Goal: Task Accomplishment & Management: Manage account settings

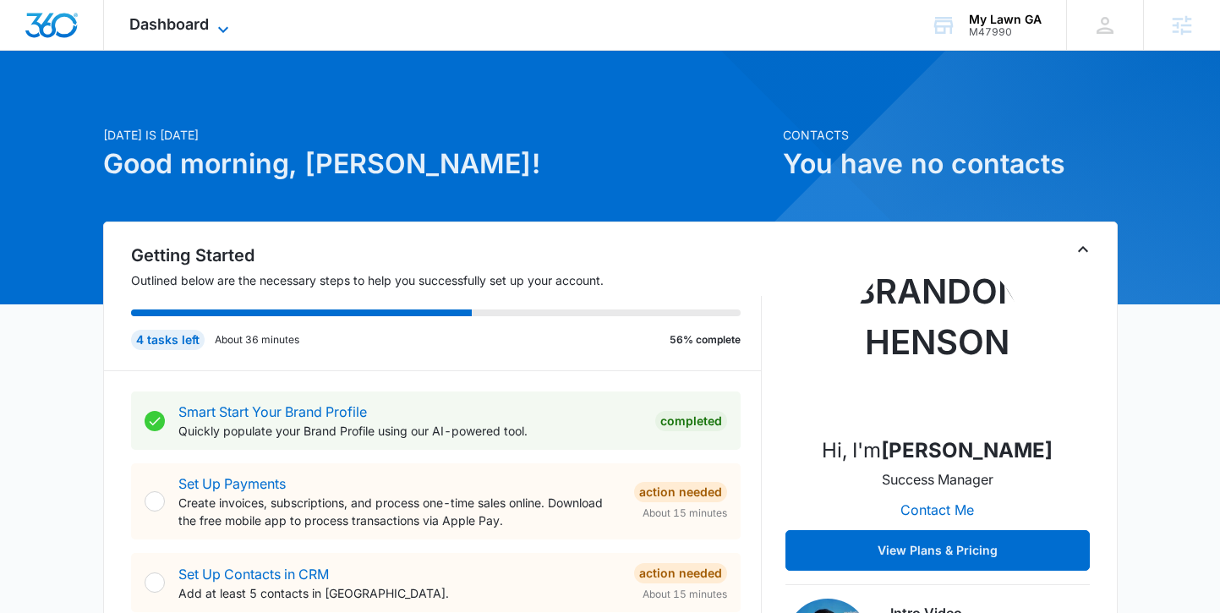
click at [179, 28] on span "Dashboard" at bounding box center [168, 24] width 79 height 18
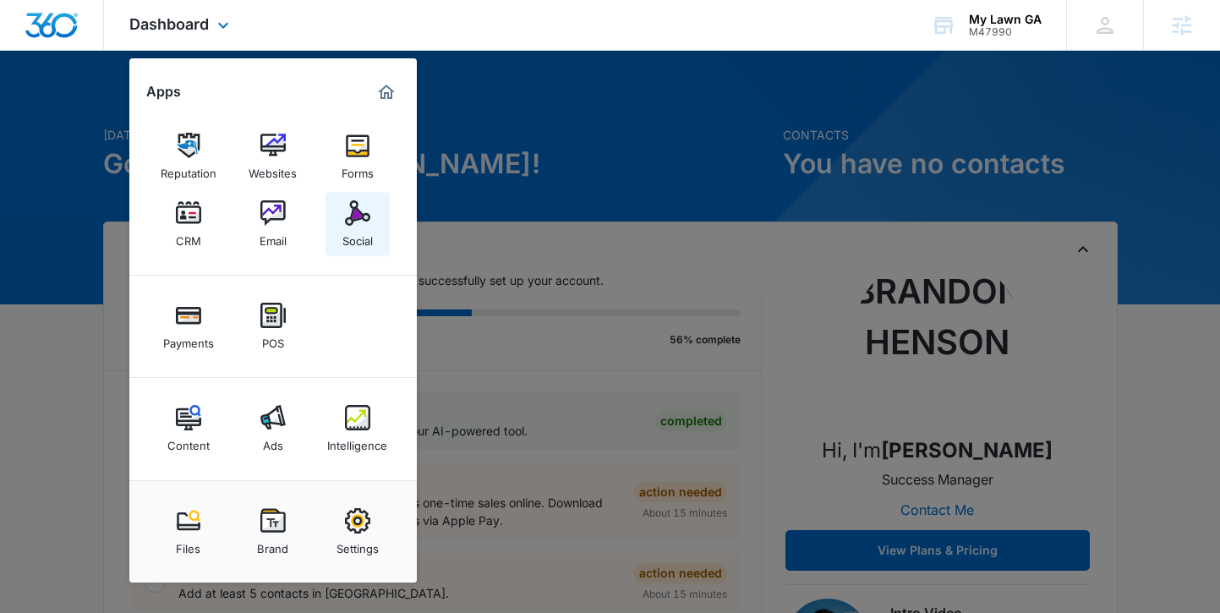
click at [353, 241] on div "Social" at bounding box center [357, 237] width 30 height 22
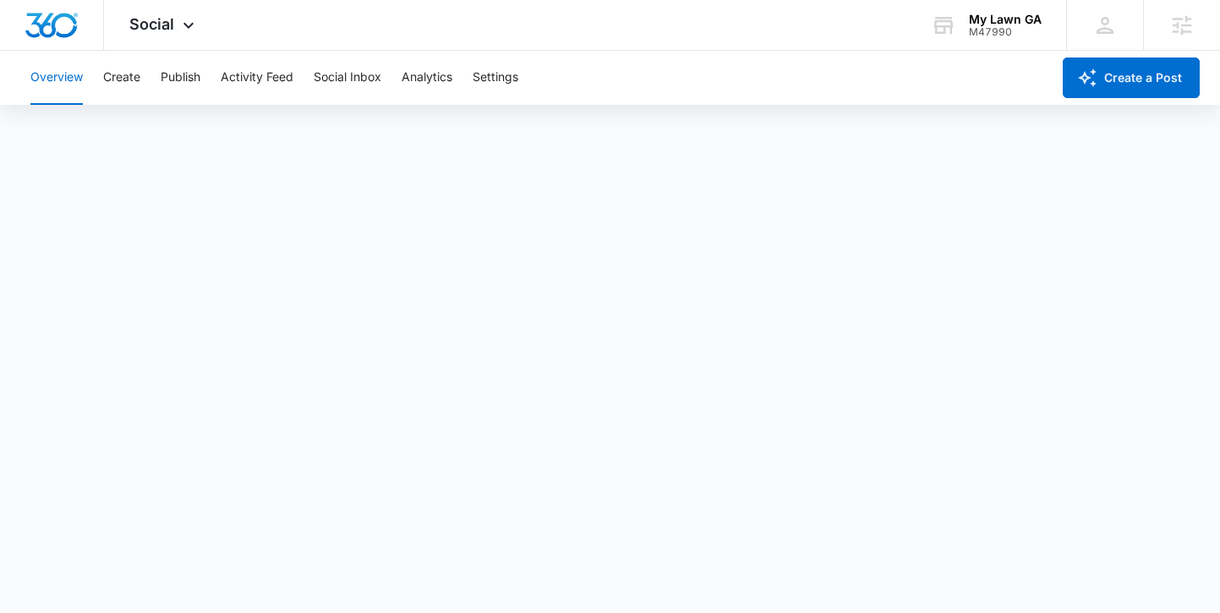
scroll to position [4, 0]
click at [166, 19] on span "Social" at bounding box center [151, 24] width 45 height 18
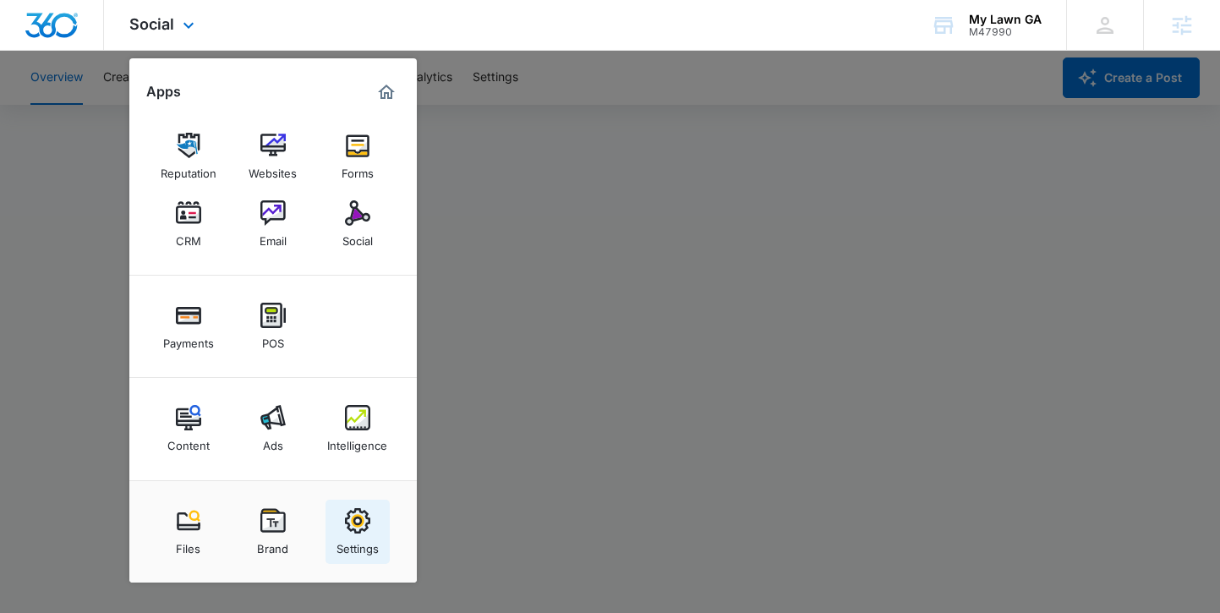
click at [359, 524] on img at bounding box center [357, 520] width 25 height 25
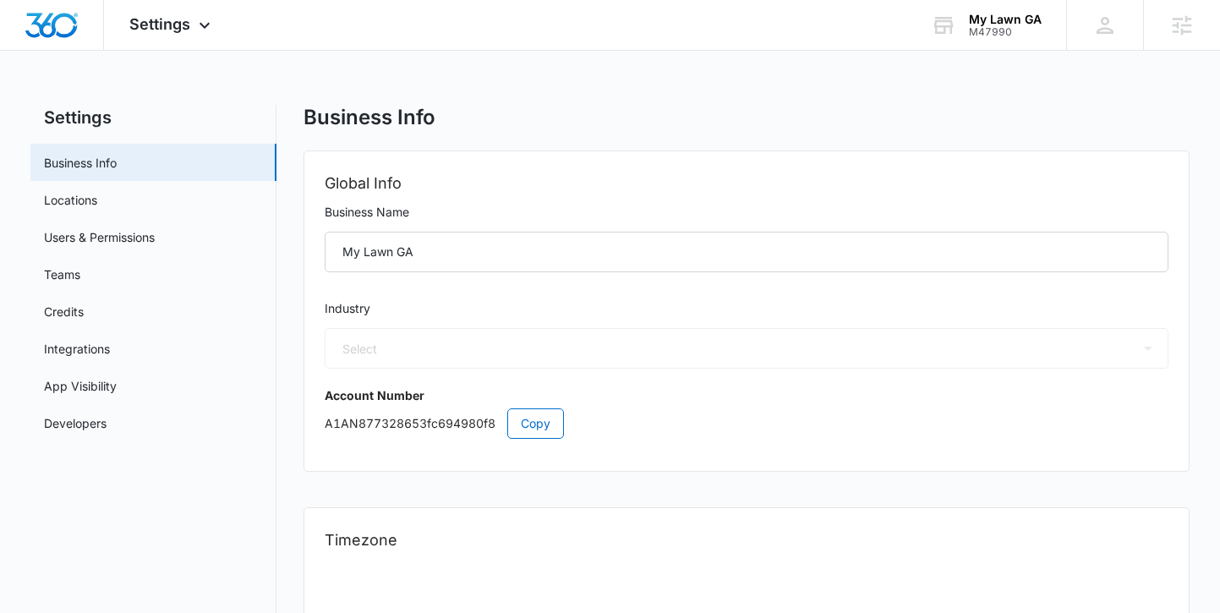
select select "5"
select select "US"
select select "America/New_York"
click at [88, 205] on link "Locations" at bounding box center [70, 200] width 53 height 18
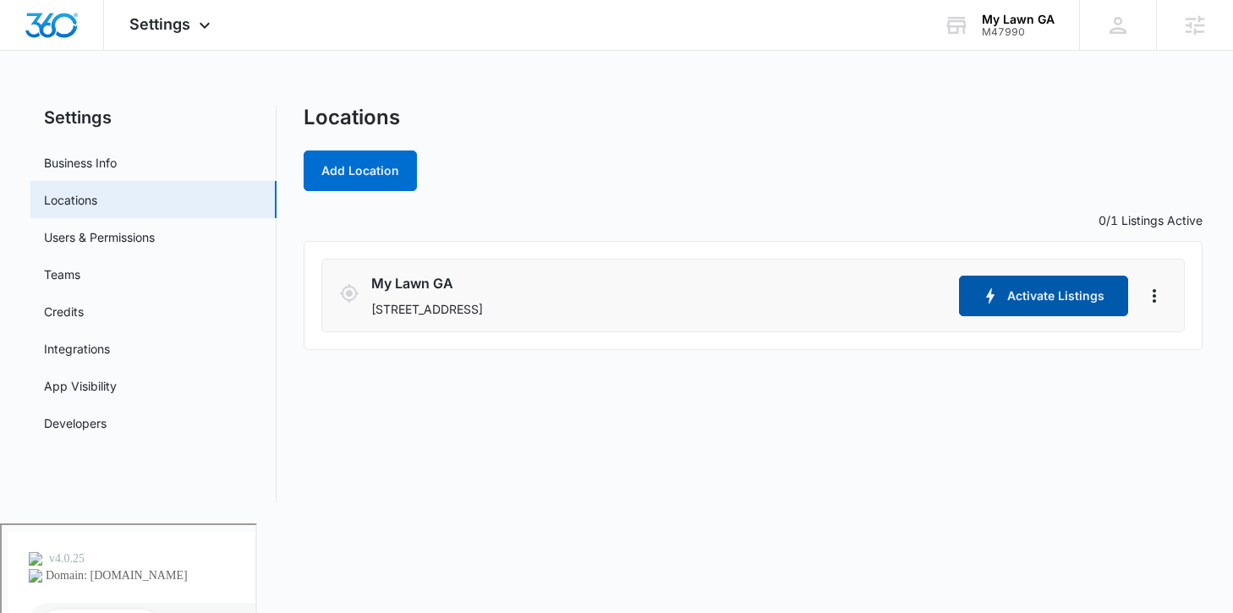
click at [1011, 299] on button "Activate Listings" at bounding box center [1043, 296] width 169 height 41
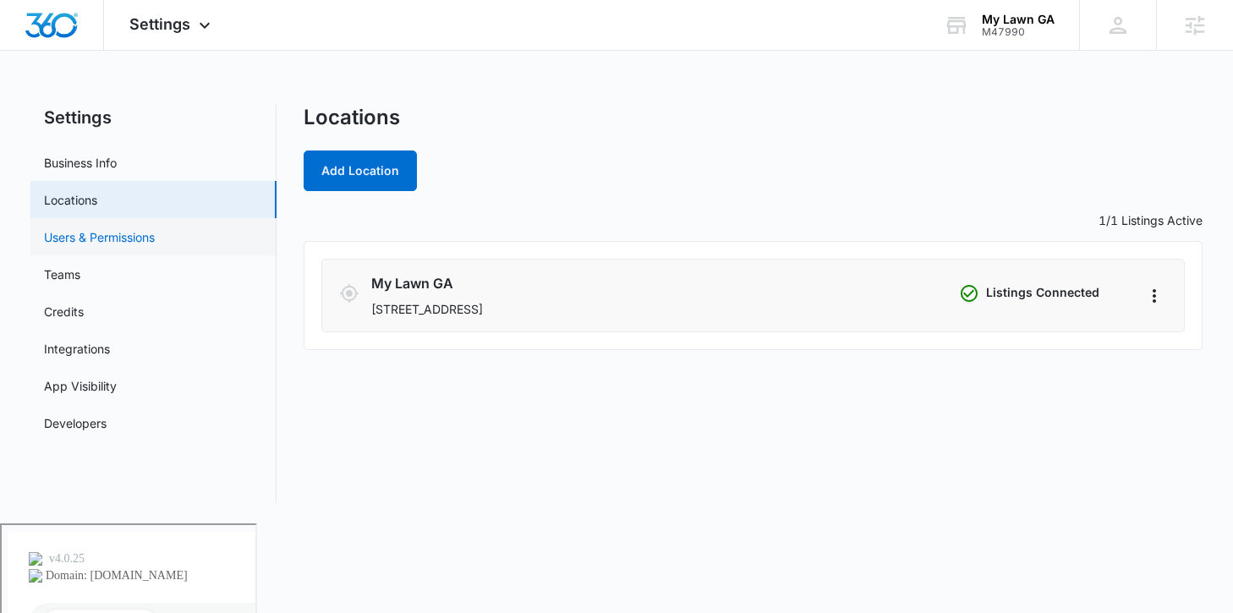
click at [117, 243] on link "Users & Permissions" at bounding box center [99, 237] width 111 height 18
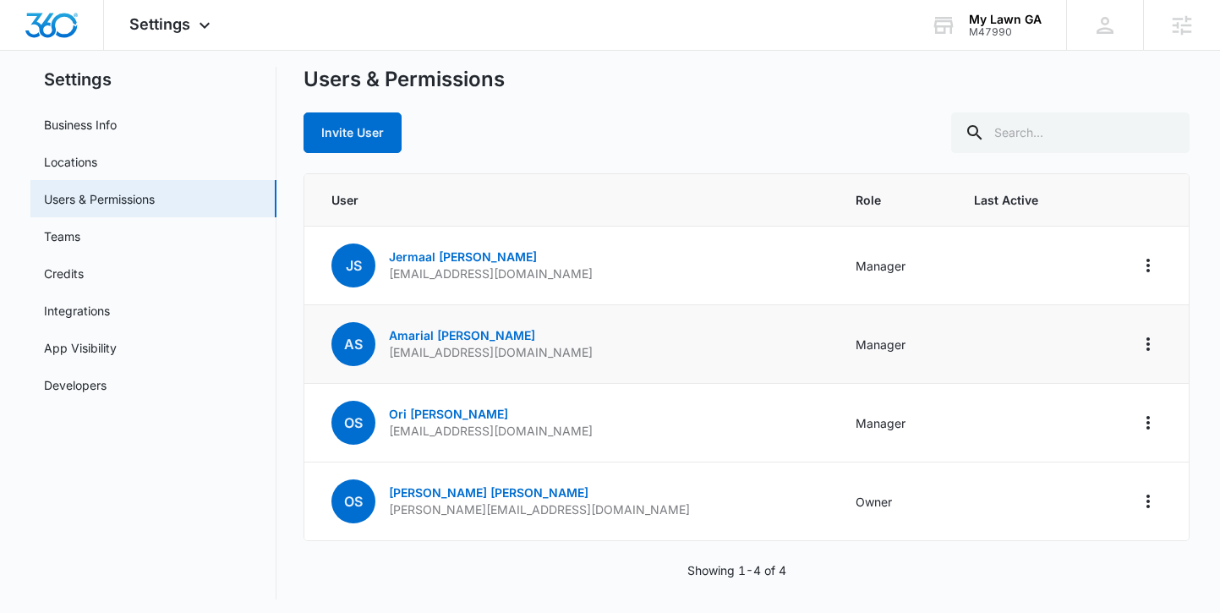
scroll to position [45, 0]
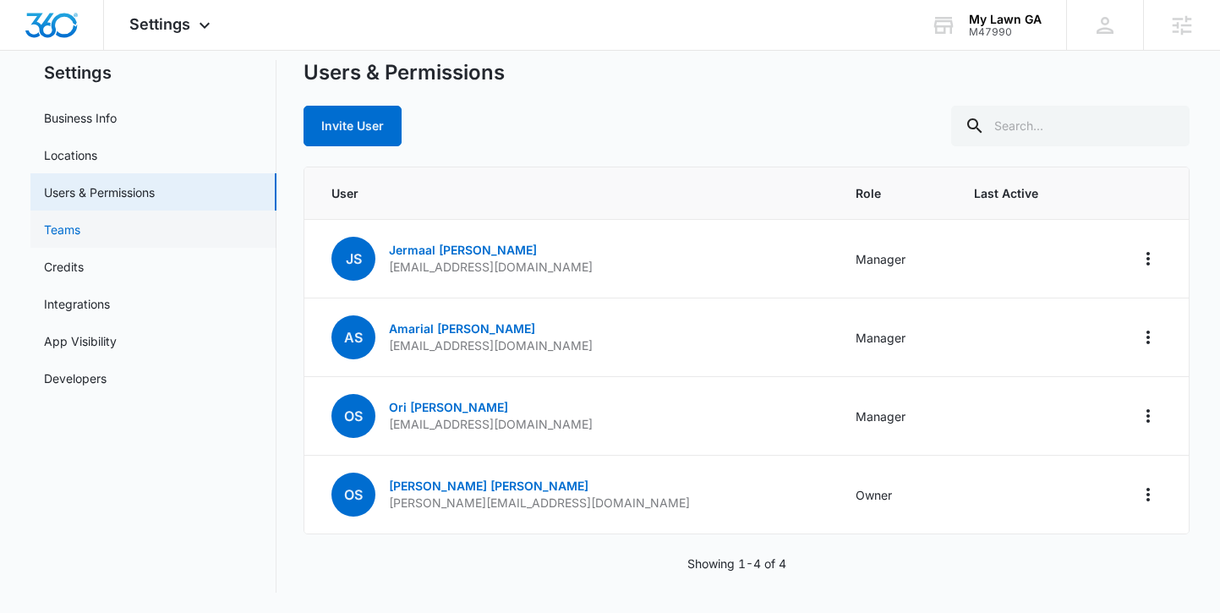
click at [80, 234] on link "Teams" at bounding box center [62, 230] width 36 height 18
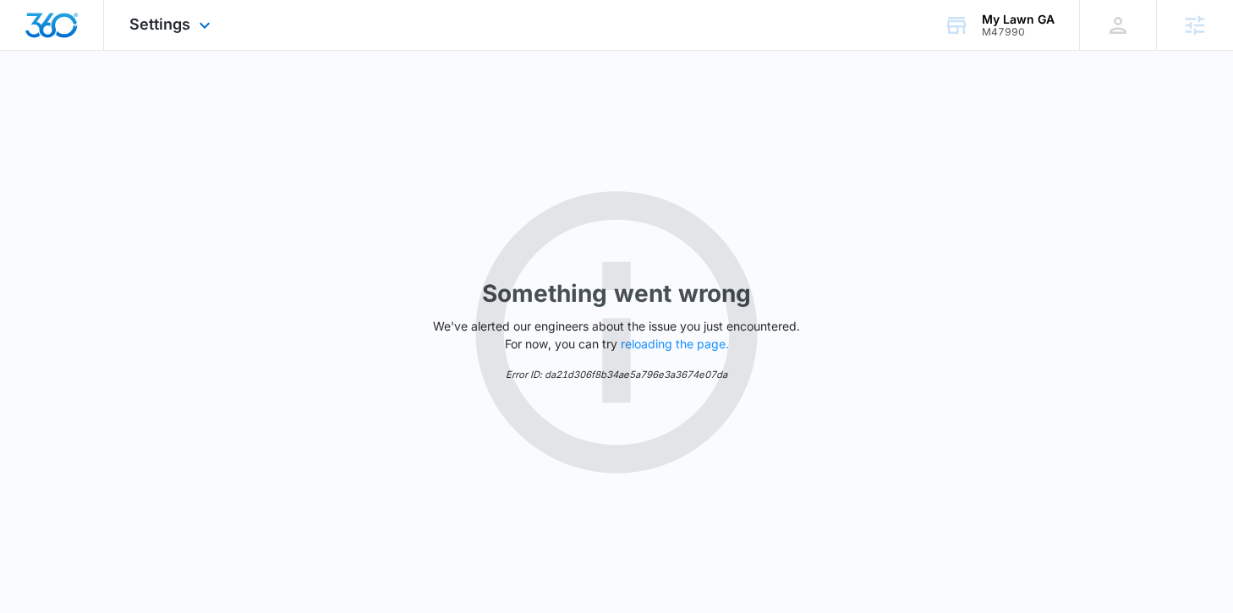
click at [163, 33] on div "Settings Apps Reputation Websites Forms CRM Email Social Payments POS Content A…" at bounding box center [172, 25] width 136 height 50
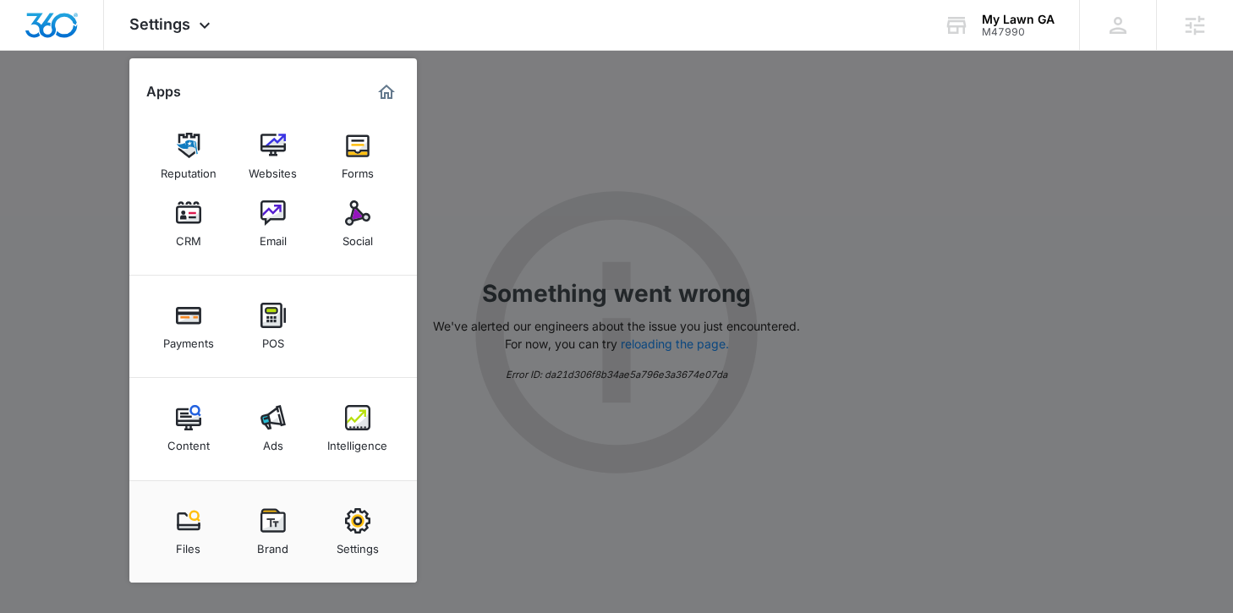
click at [355, 516] on img at bounding box center [357, 520] width 25 height 25
select select "5"
select select "US"
select select "America/New_York"
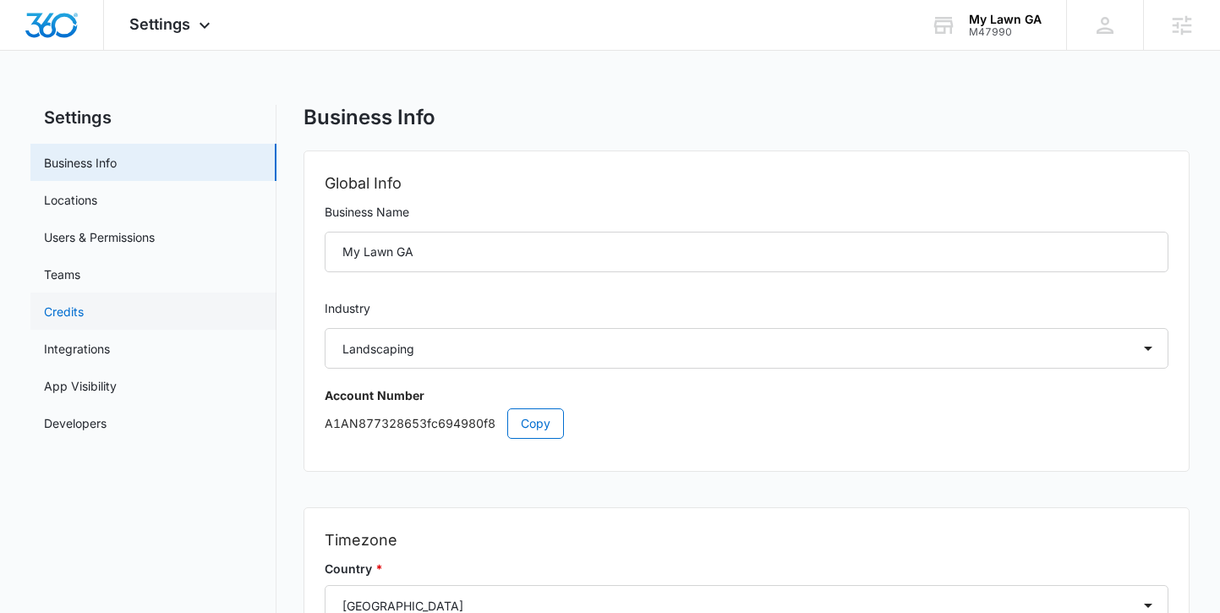
click at [84, 321] on link "Credits" at bounding box center [64, 312] width 40 height 18
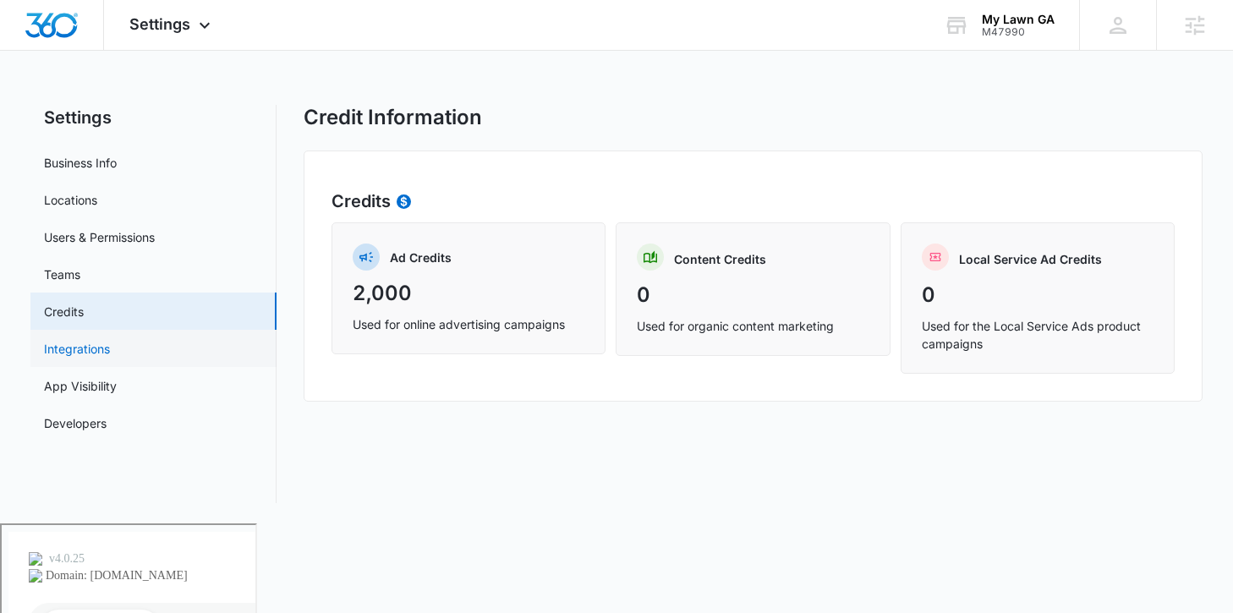
click at [107, 351] on link "Integrations" at bounding box center [77, 349] width 66 height 18
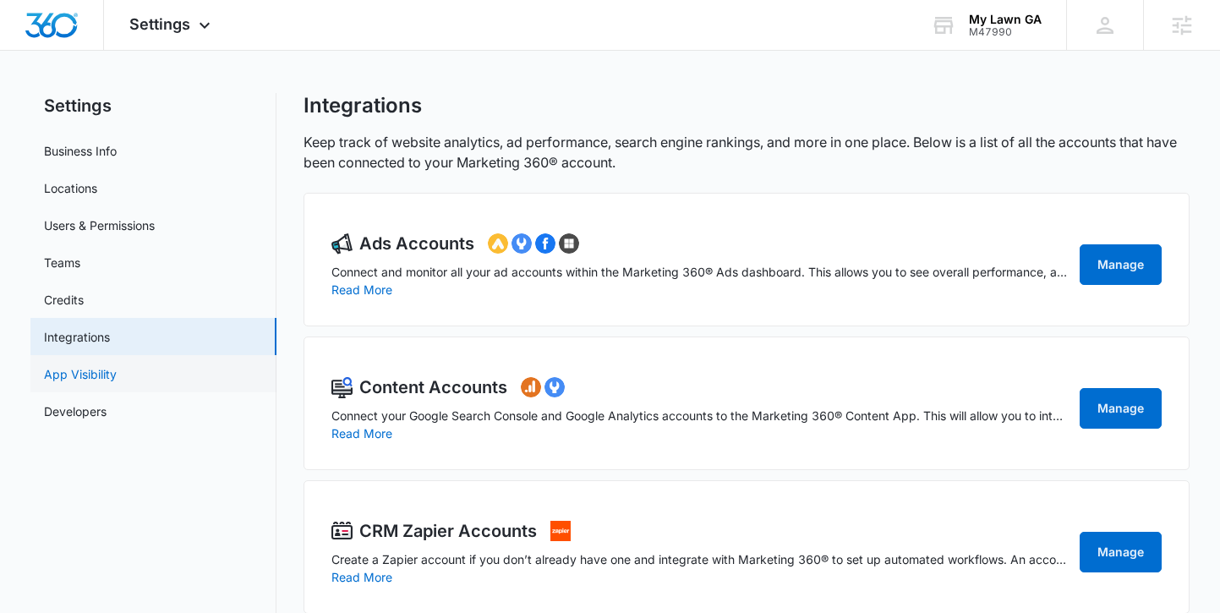
scroll to position [25, 0]
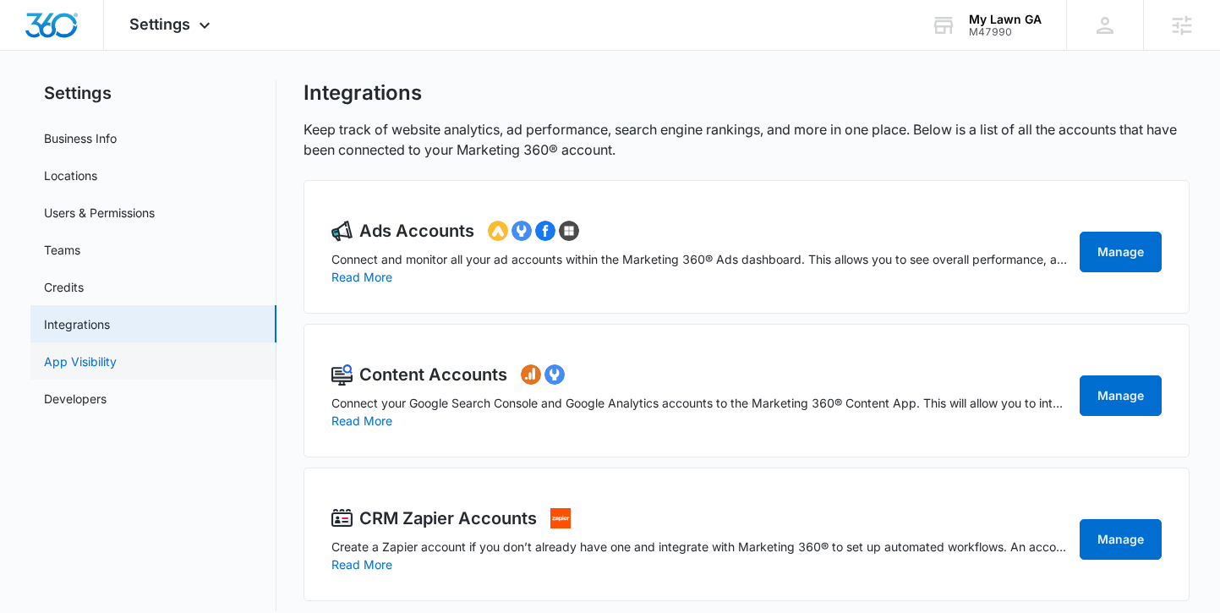
click at [107, 368] on link "App Visibility" at bounding box center [80, 362] width 73 height 18
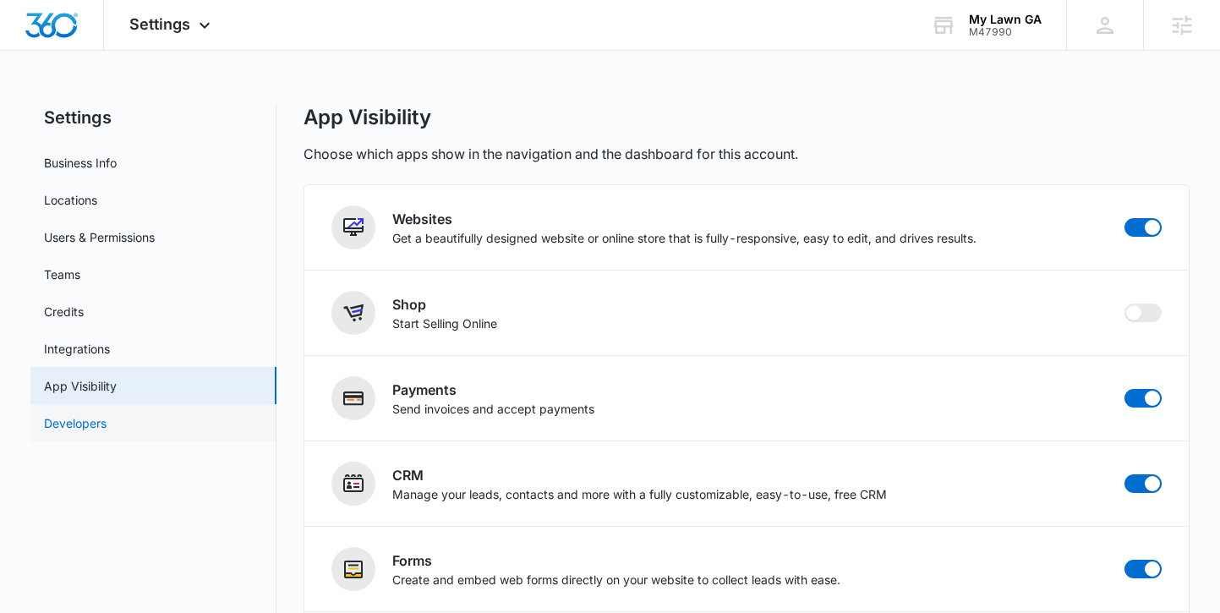
click at [107, 427] on link "Developers" at bounding box center [75, 423] width 63 height 18
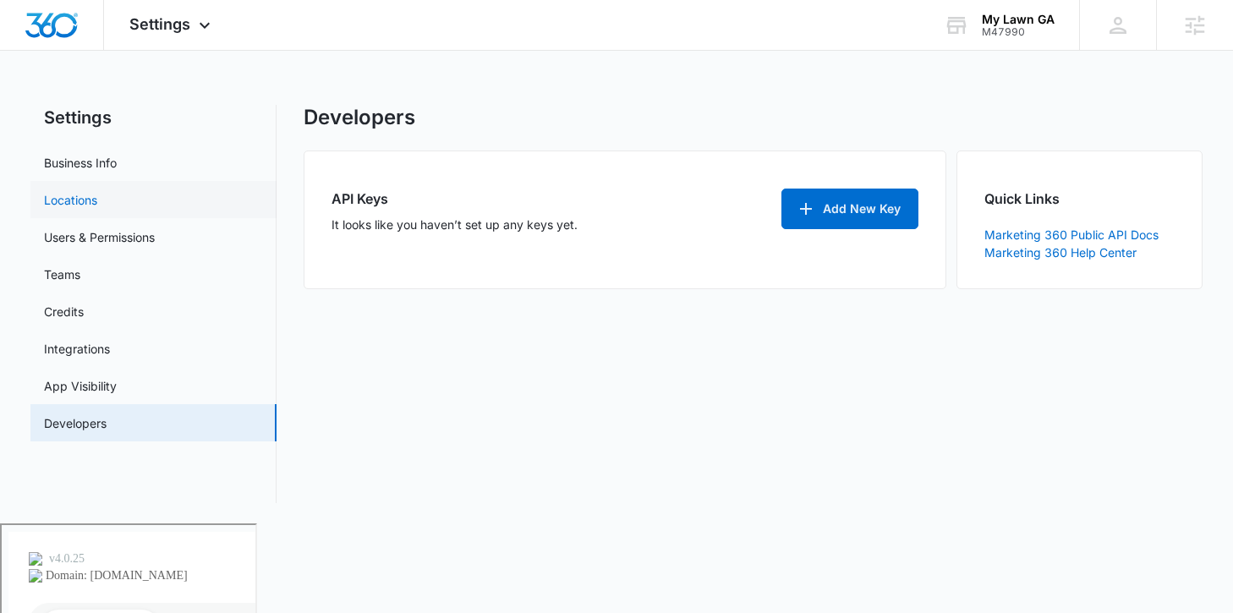
click at [97, 204] on link "Locations" at bounding box center [70, 200] width 53 height 18
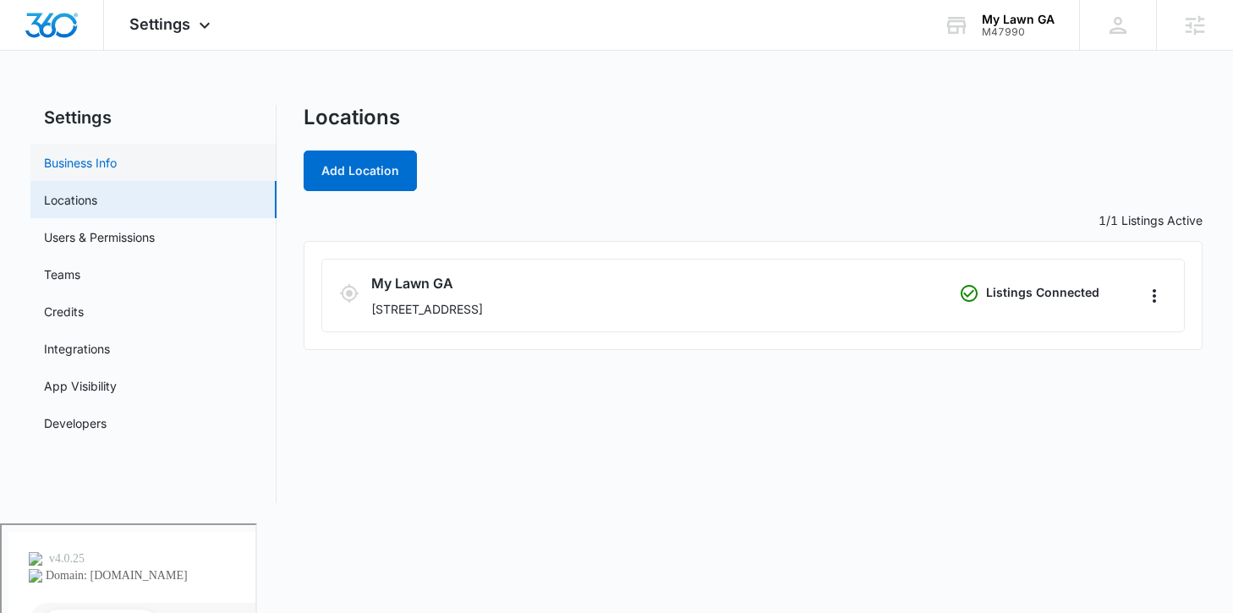
click at [117, 167] on link "Business Info" at bounding box center [80, 163] width 73 height 18
select select "5"
select select "US"
select select "America/New_York"
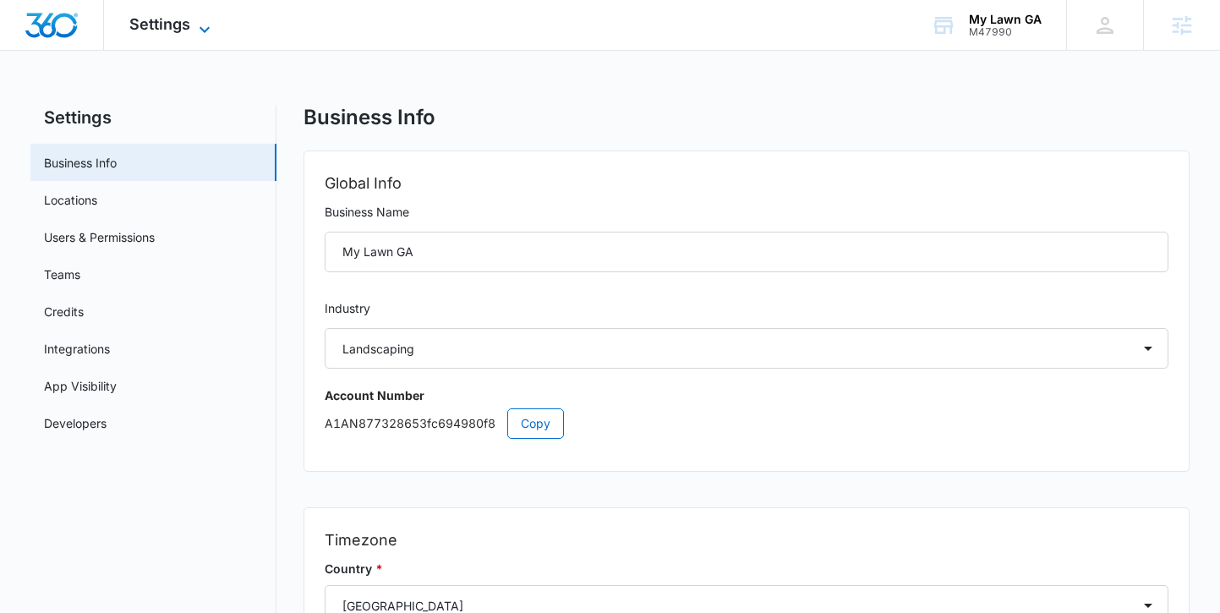
click at [174, 16] on span "Settings" at bounding box center [159, 24] width 61 height 18
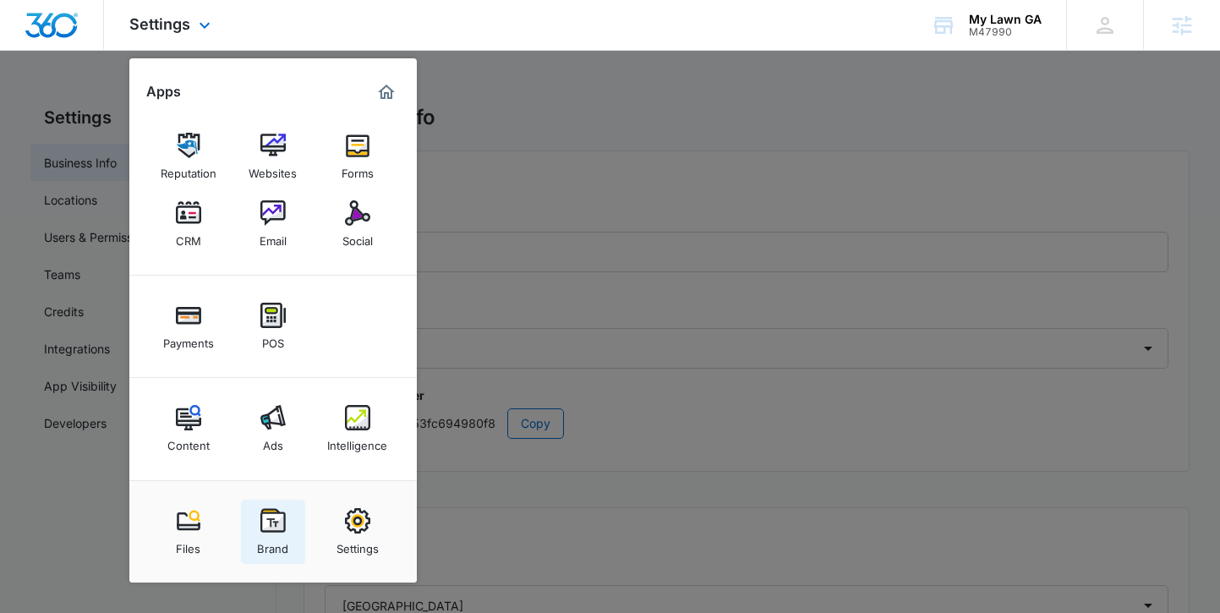
click at [274, 515] on img at bounding box center [272, 520] width 25 height 25
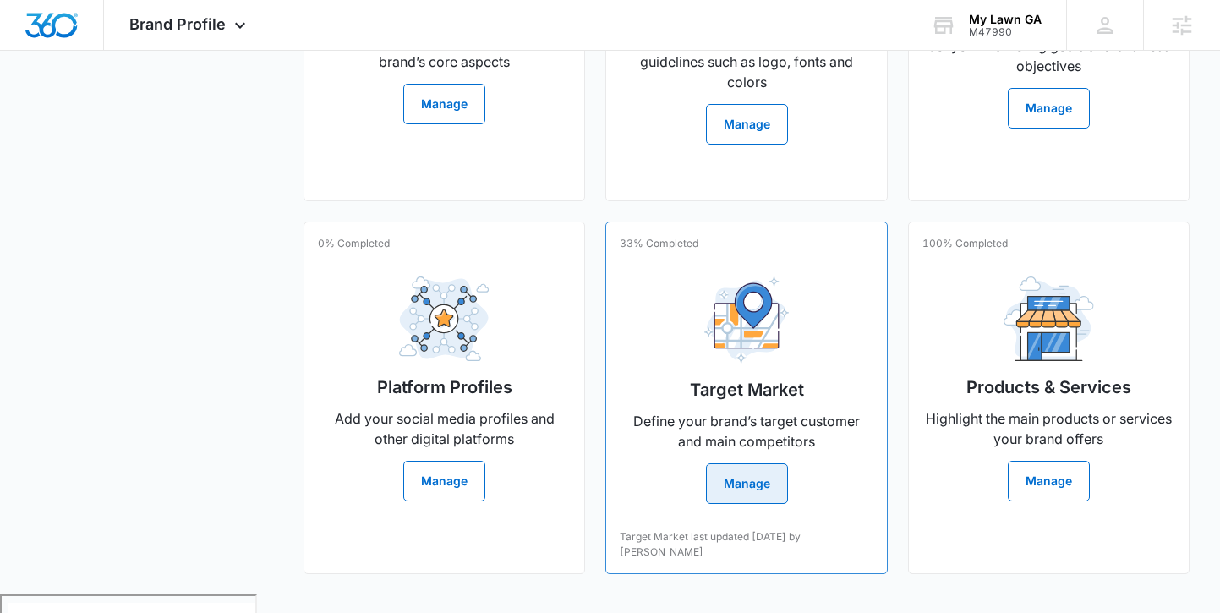
scroll to position [592, 0]
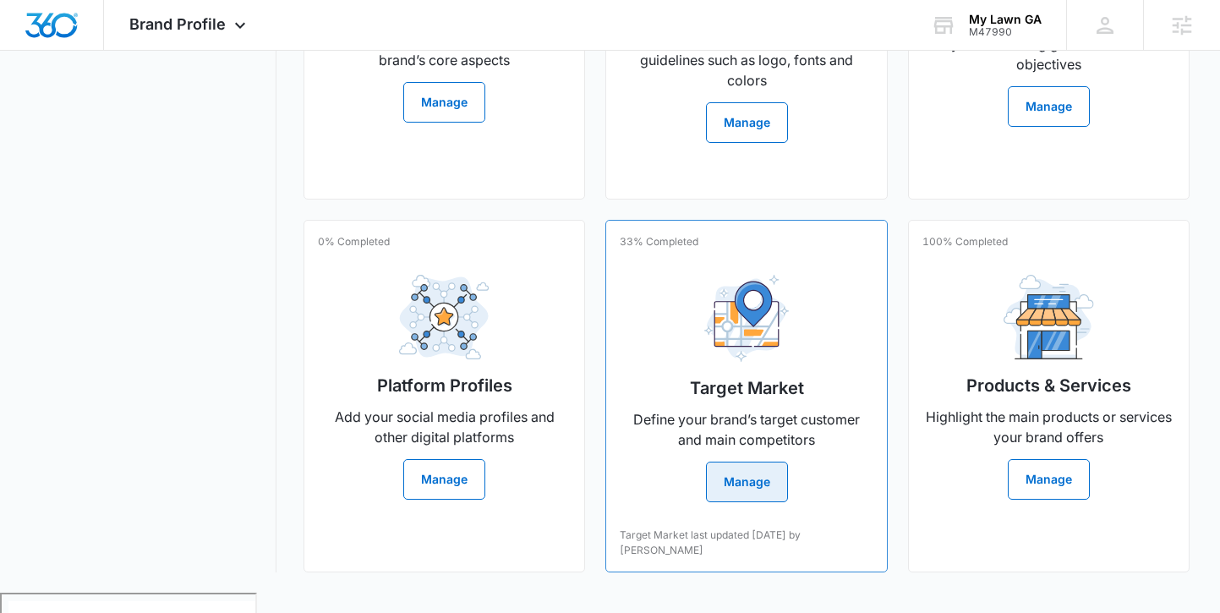
click at [642, 377] on div "Target Market Define your brand’s target customer and main competitors Manage" at bounding box center [746, 381] width 253 height 241
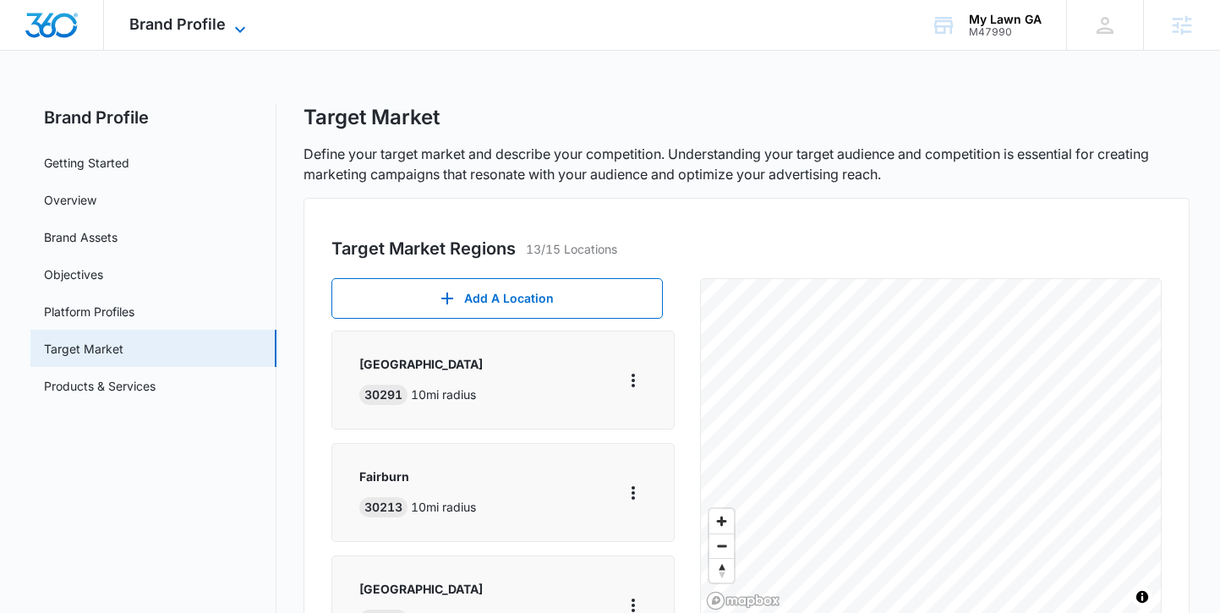
click at [209, 28] on span "Brand Profile" at bounding box center [177, 24] width 96 height 18
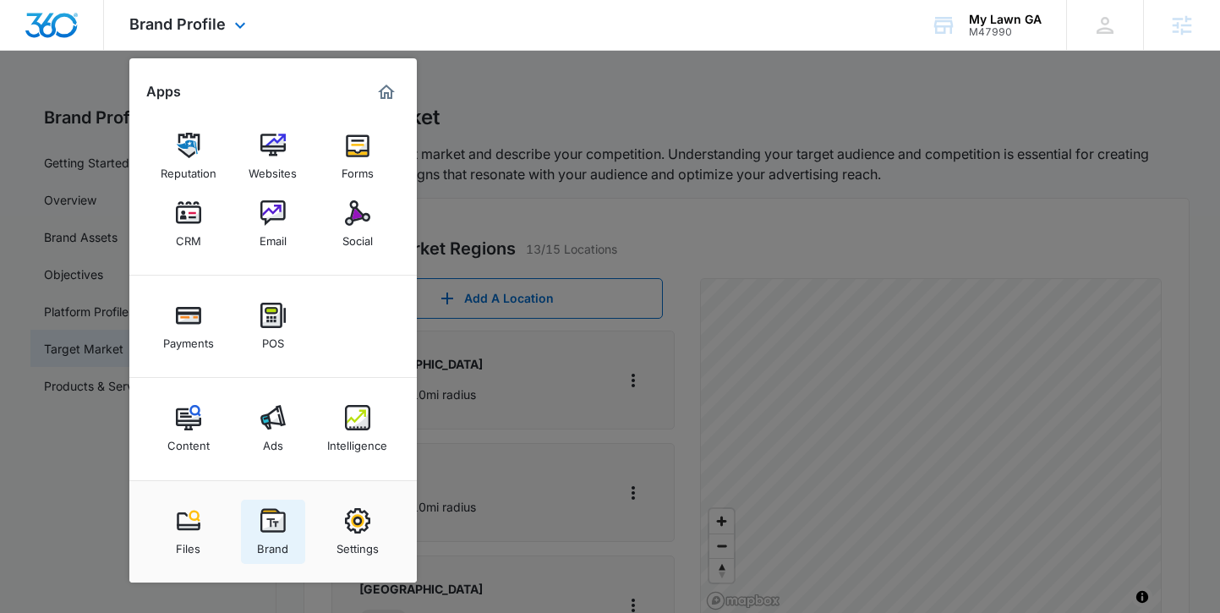
click at [280, 531] on img at bounding box center [272, 520] width 25 height 25
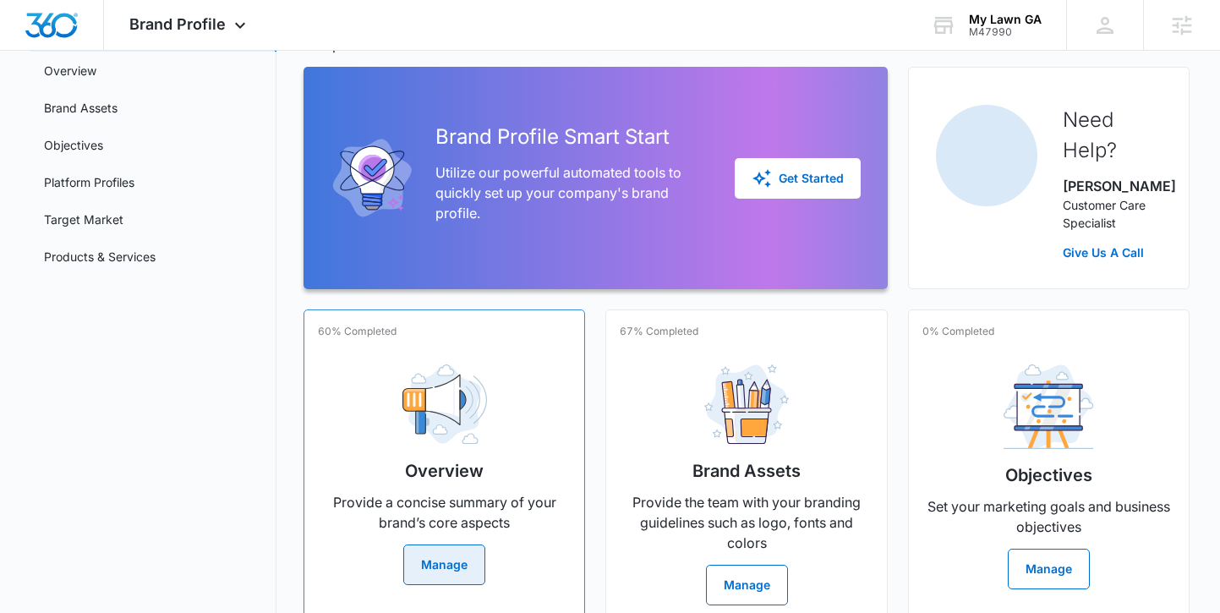
scroll to position [130, 0]
click at [414, 444] on img at bounding box center [445, 404] width 85 height 80
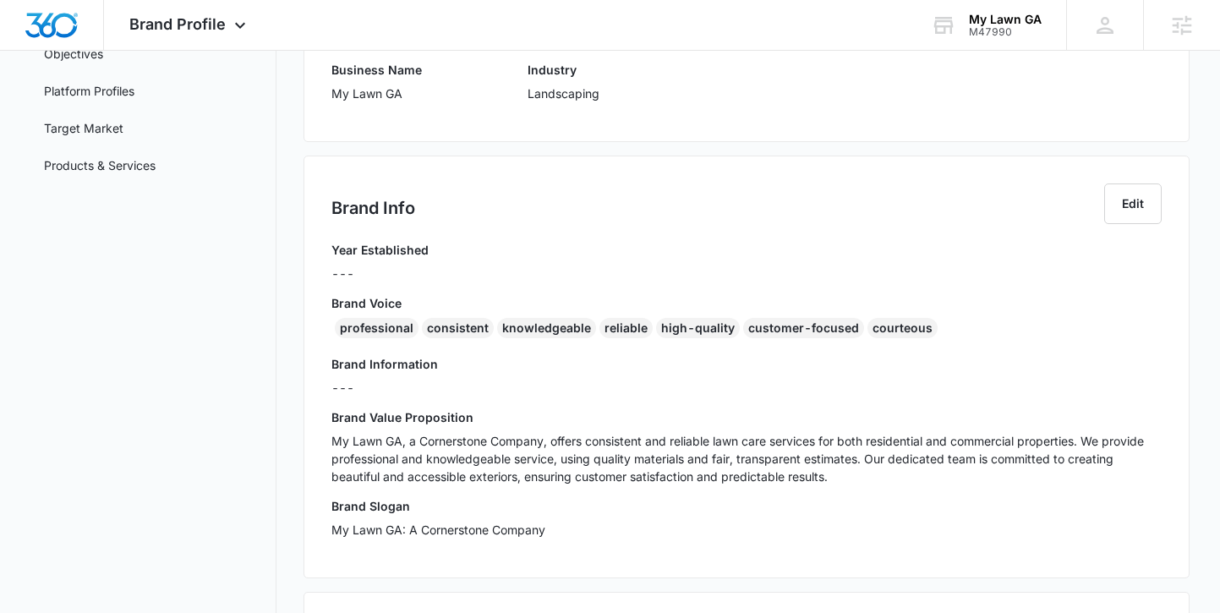
scroll to position [201, 0]
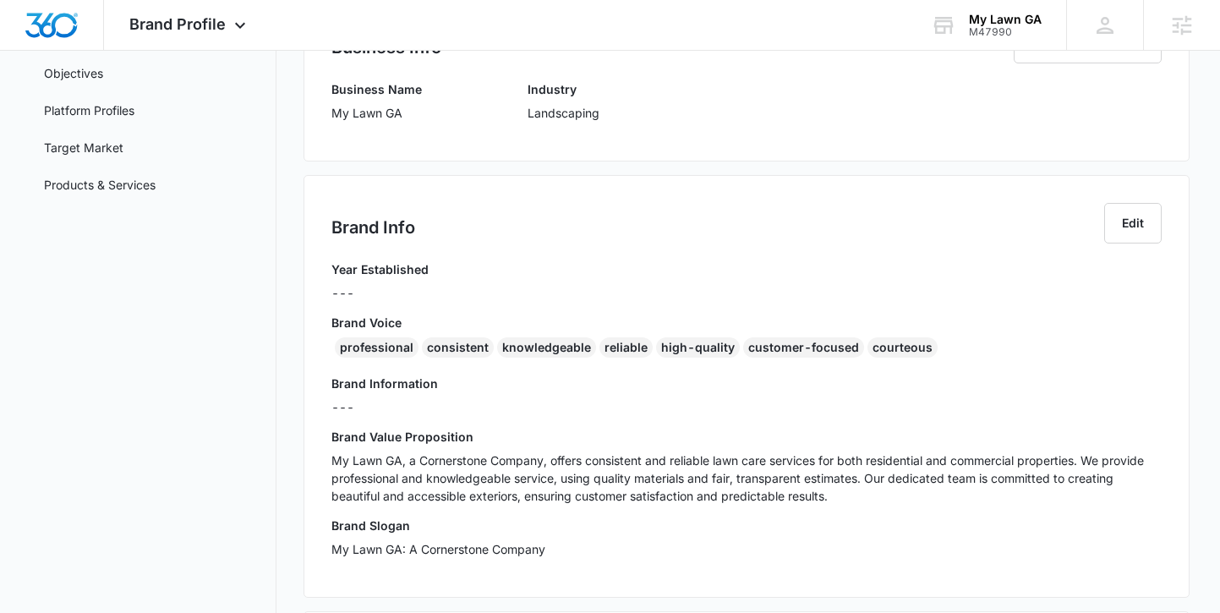
click at [350, 290] on p "---" at bounding box center [380, 293] width 97 height 18
click at [1129, 235] on button "Edit" at bounding box center [1133, 223] width 58 height 41
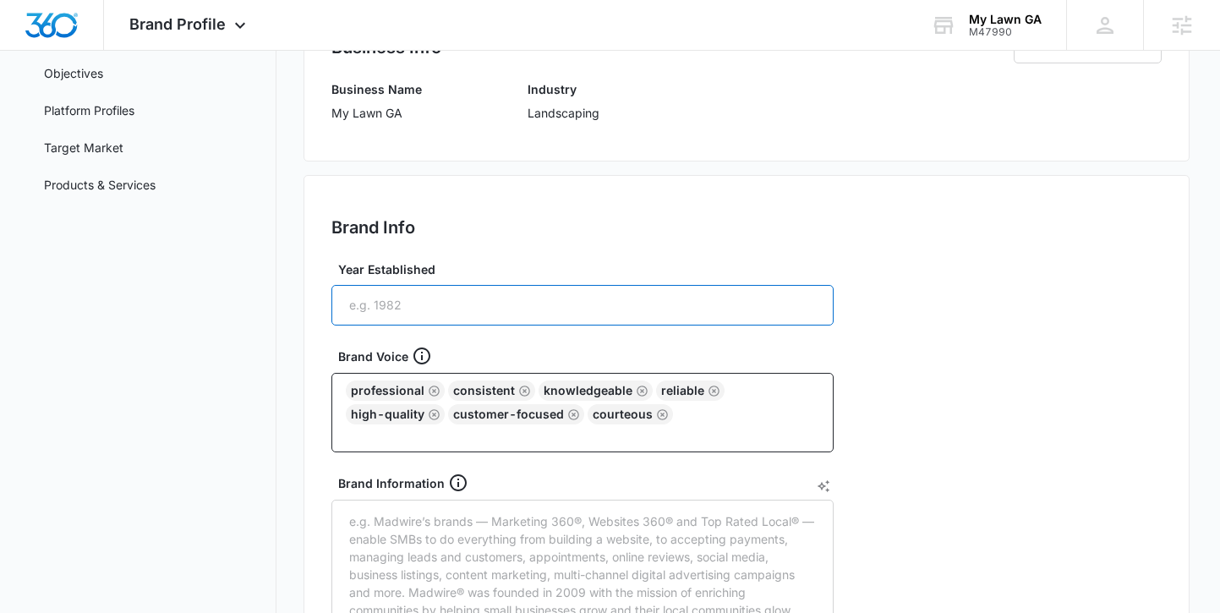
click at [546, 308] on input "Year Established" at bounding box center [583, 305] width 502 height 41
type input "2011"
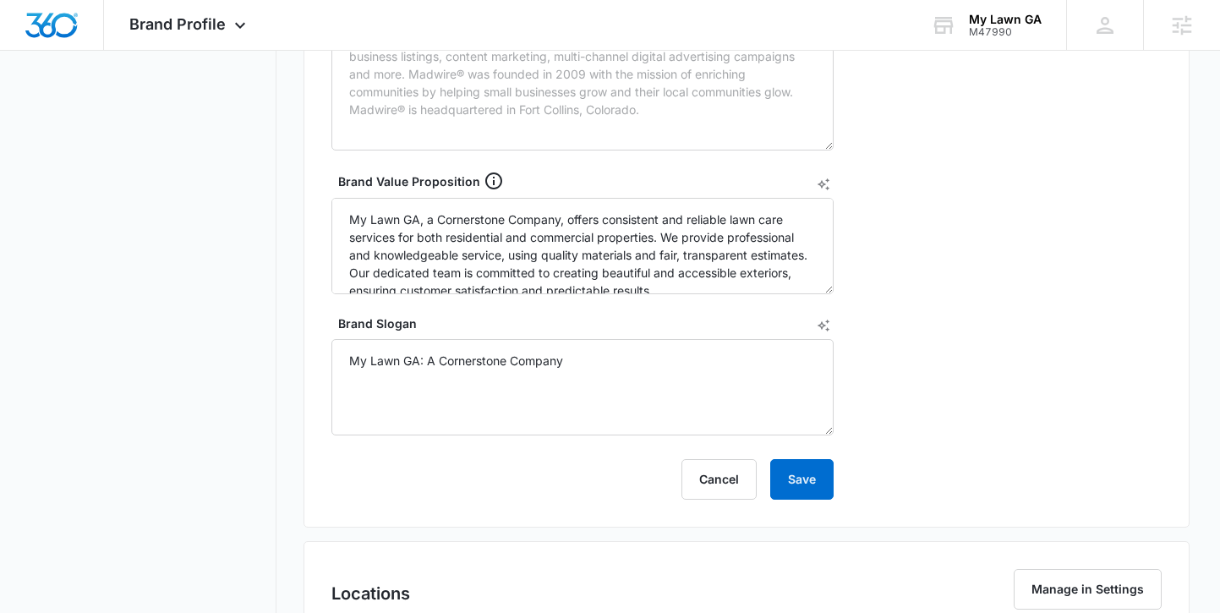
scroll to position [735, 0]
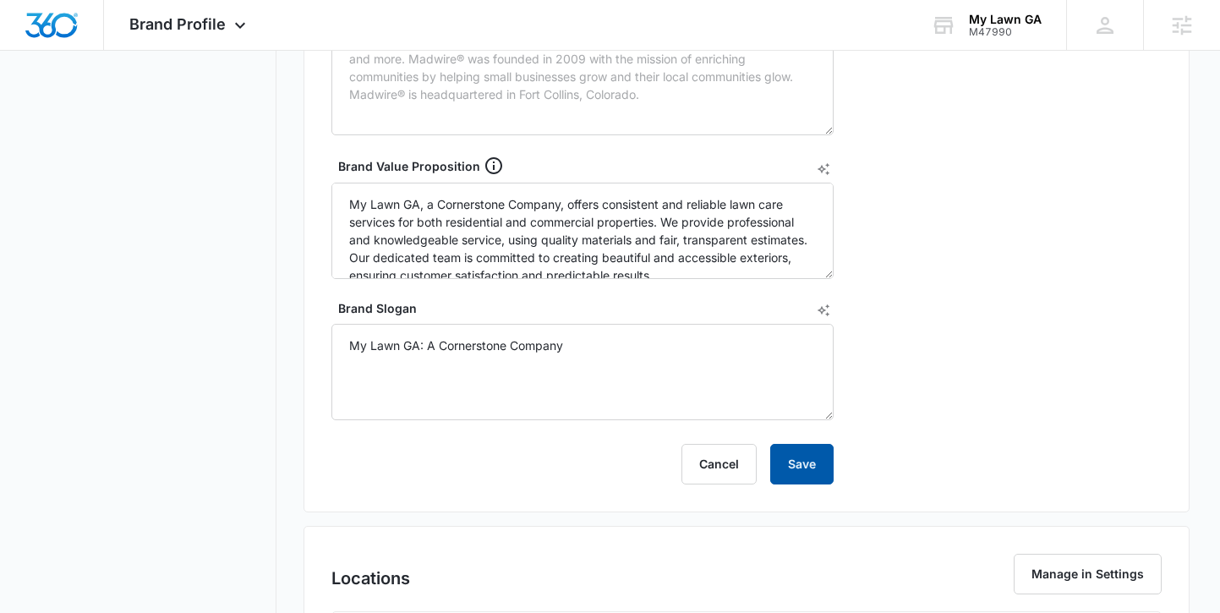
click at [823, 475] on button "Save" at bounding box center [801, 464] width 63 height 41
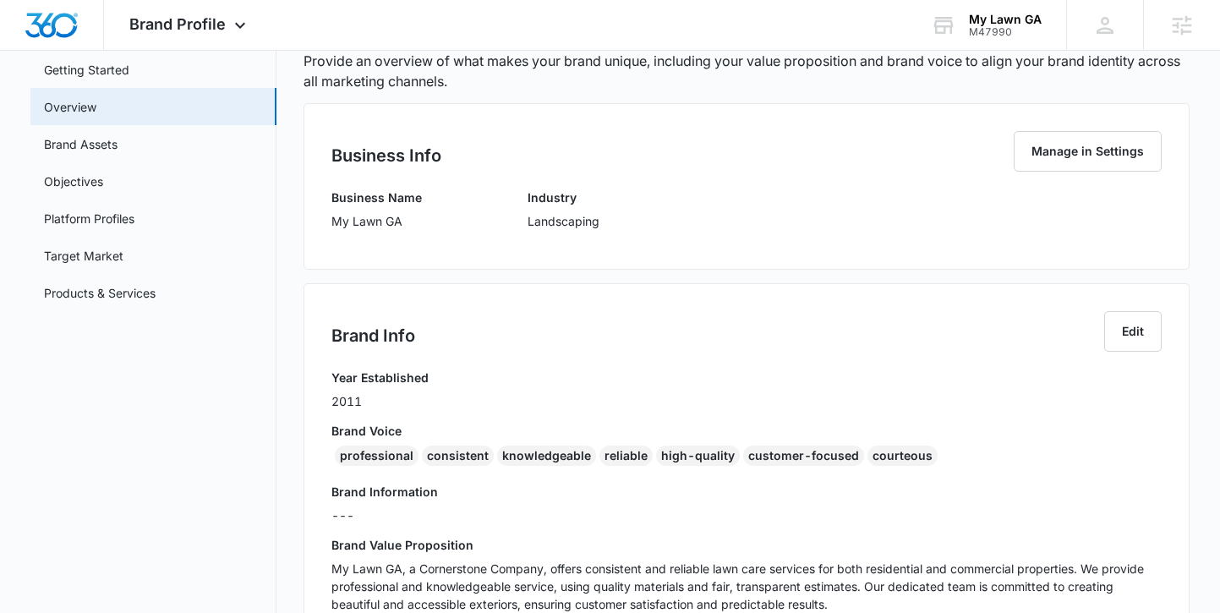
scroll to position [70, 0]
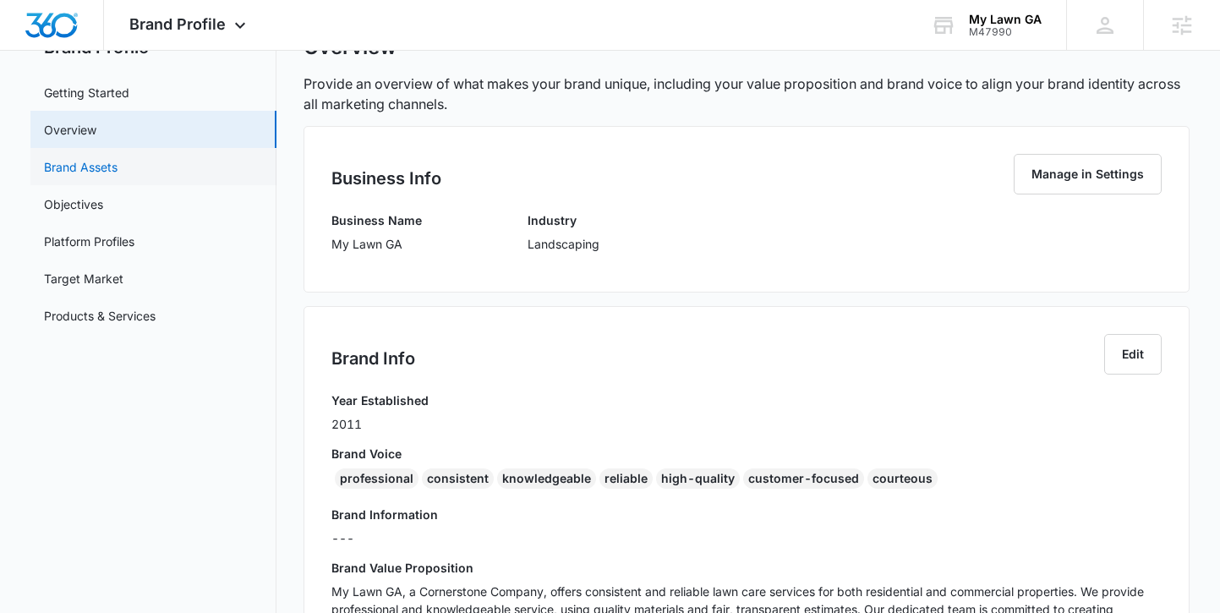
click at [118, 176] on link "Brand Assets" at bounding box center [81, 167] width 74 height 18
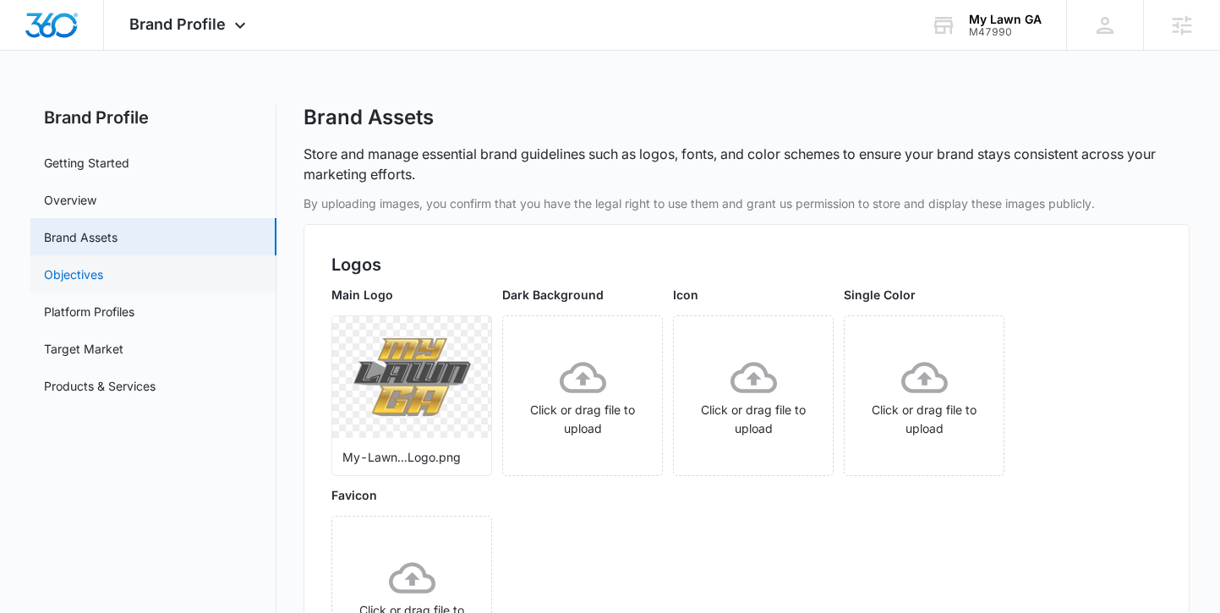
click at [91, 269] on link "Objectives" at bounding box center [73, 275] width 59 height 18
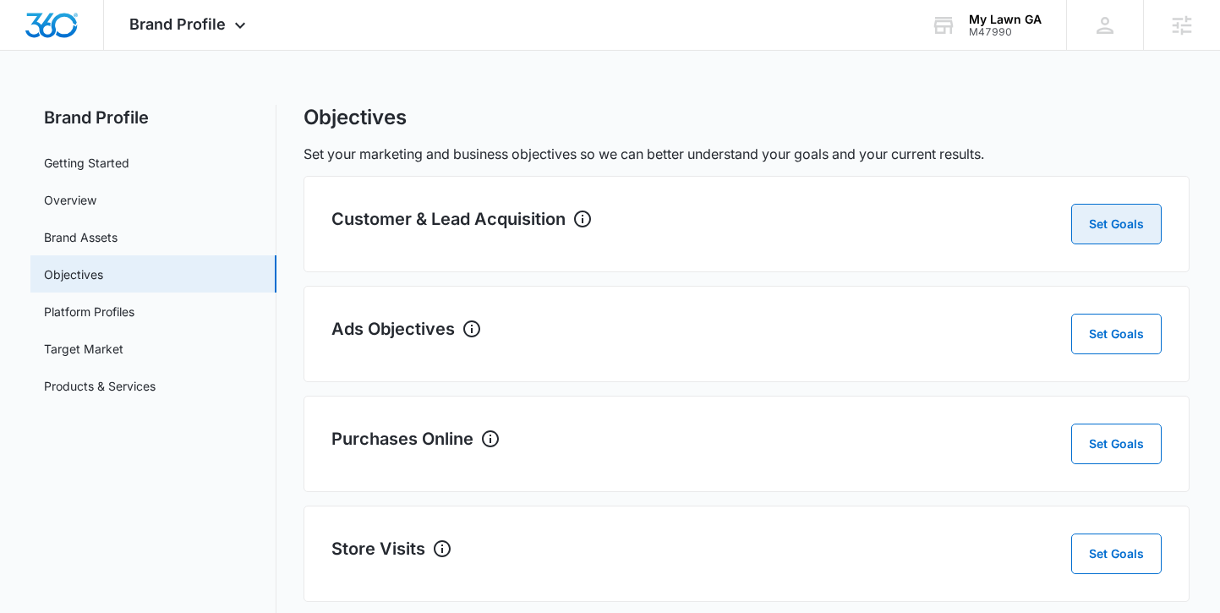
click at [1110, 228] on button "Set Goals" at bounding box center [1116, 224] width 90 height 41
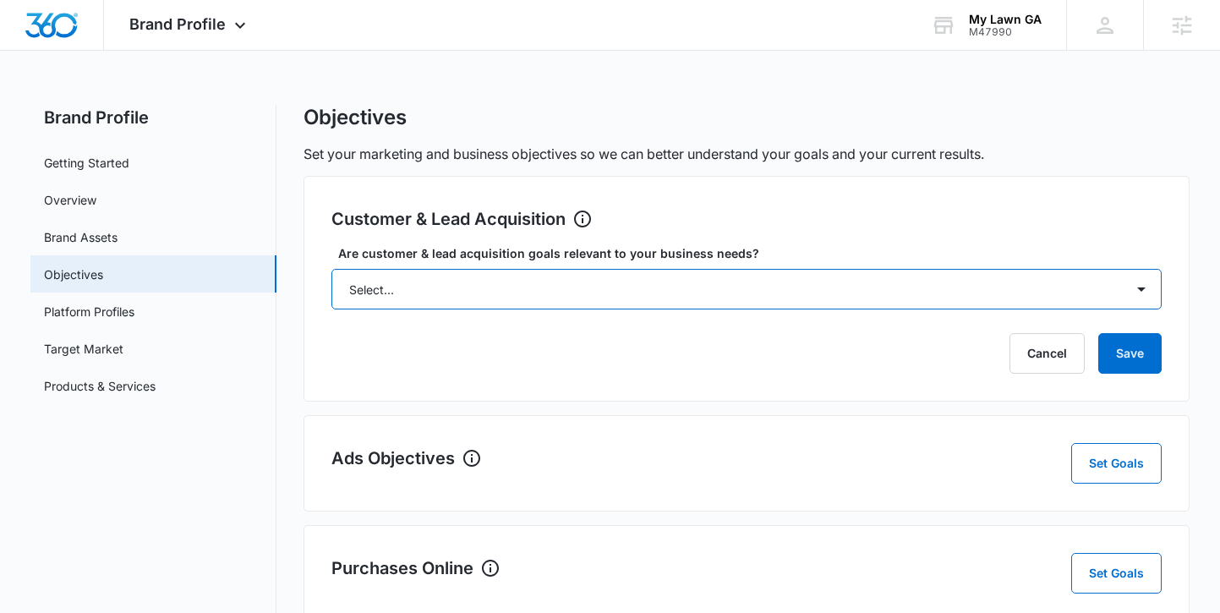
click at [682, 290] on select "Select... Yes No Yes, but don't currently have the data" at bounding box center [747, 289] width 830 height 41
select select "yes, but later"
click at [332, 269] on select "Select... Yes No Yes, but don't currently have the data" at bounding box center [747, 289] width 830 height 41
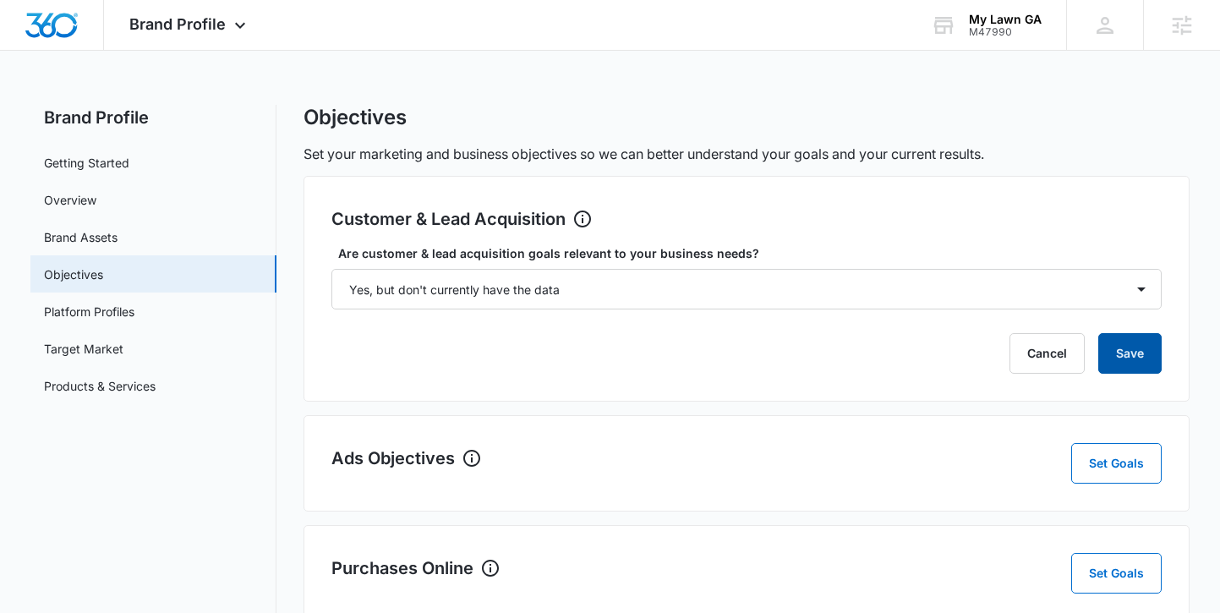
click at [1132, 353] on button "Save" at bounding box center [1130, 353] width 63 height 41
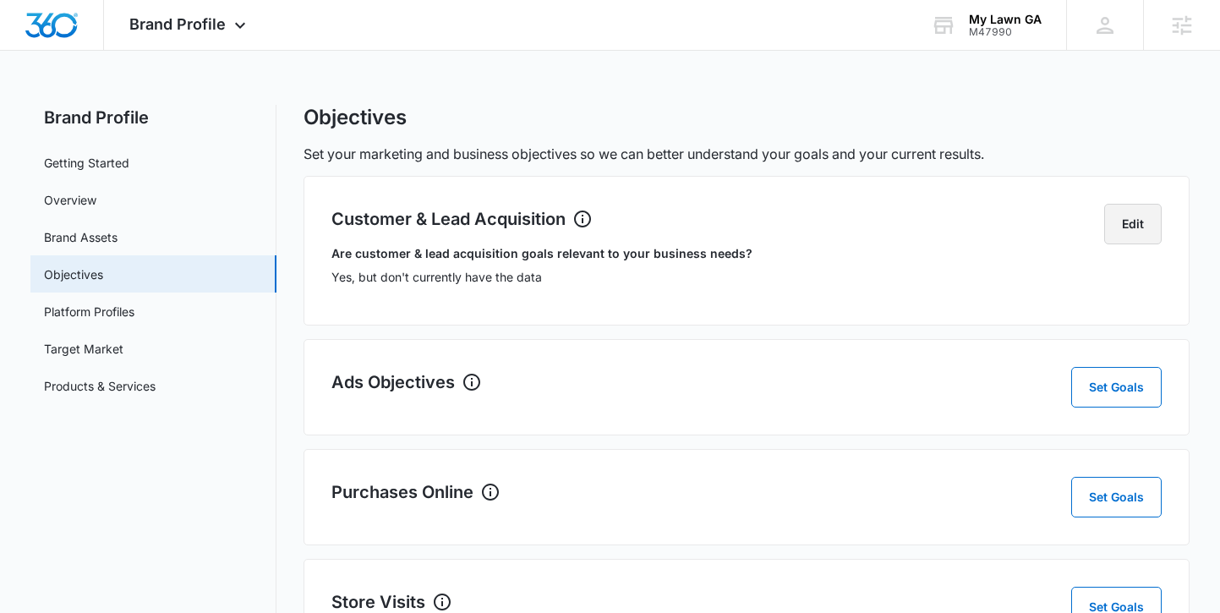
click at [1134, 226] on button "Edit" at bounding box center [1133, 224] width 58 height 41
select select "yes, but later"
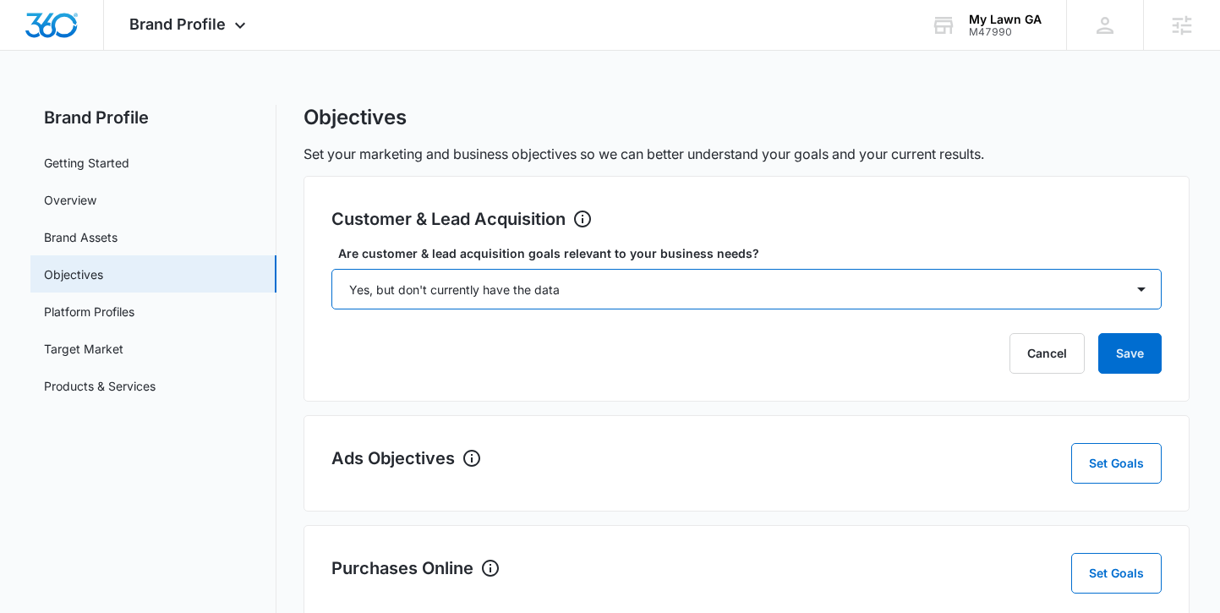
click at [1082, 296] on select "Select... Yes No Yes, but don't currently have the data" at bounding box center [747, 289] width 830 height 41
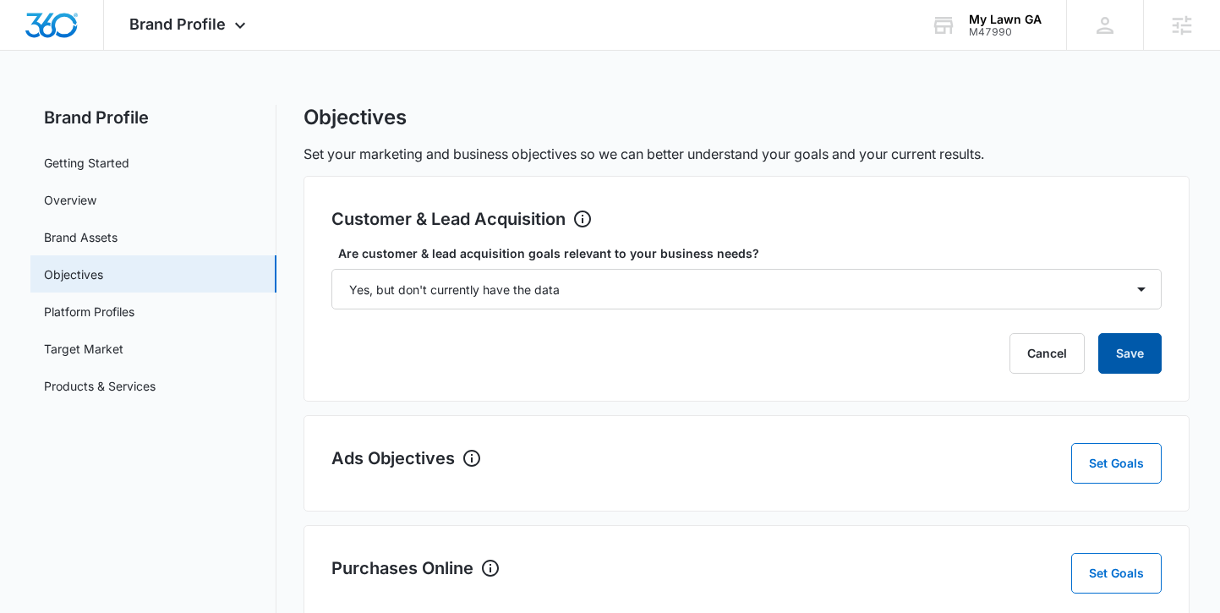
click at [1126, 357] on button "Save" at bounding box center [1130, 353] width 63 height 41
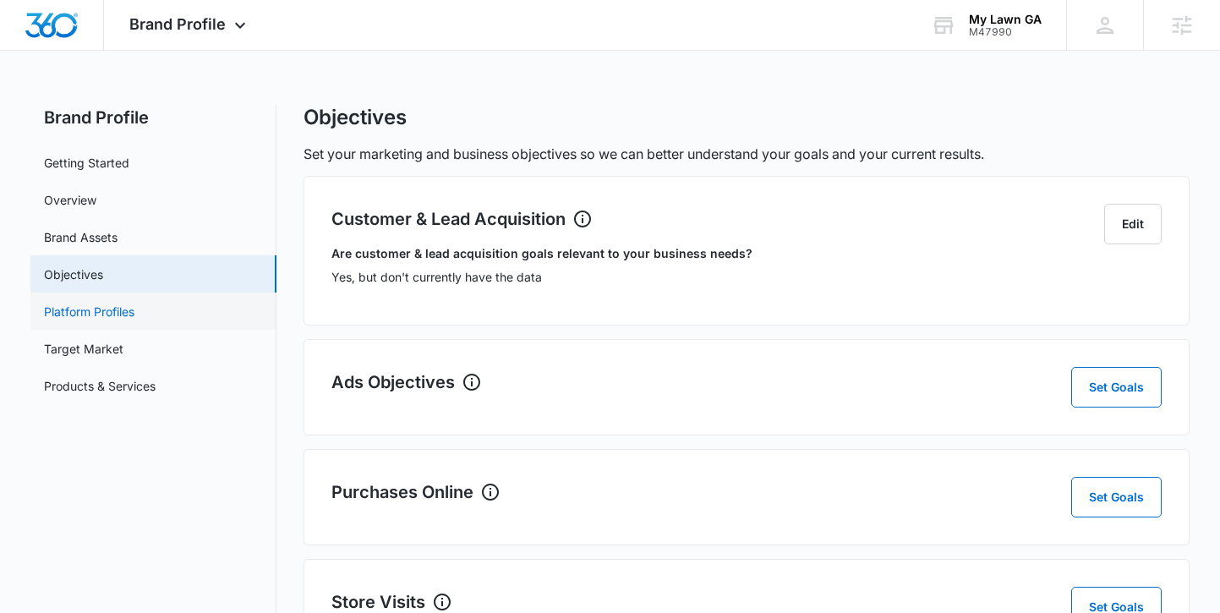
click at [97, 321] on link "Platform Profiles" at bounding box center [89, 312] width 90 height 18
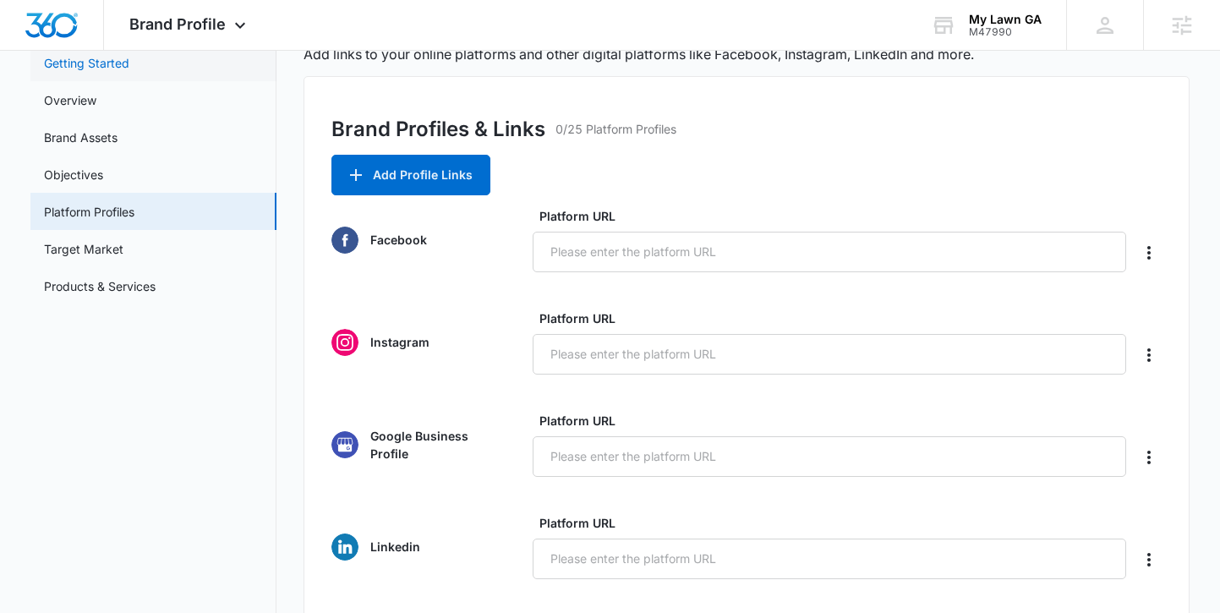
scroll to position [100, 0]
click at [200, 11] on div "Brand Profile Apps Reputation Websites Forms CRM Email Social Payments POS Cont…" at bounding box center [190, 25] width 172 height 50
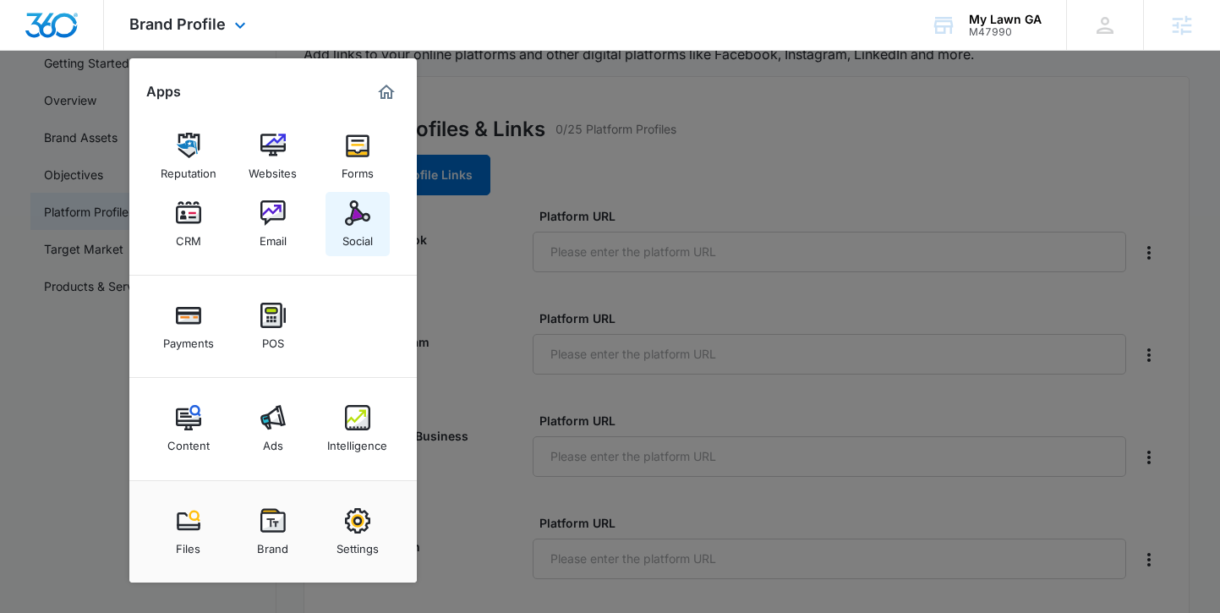
click at [353, 216] on img at bounding box center [357, 212] width 25 height 25
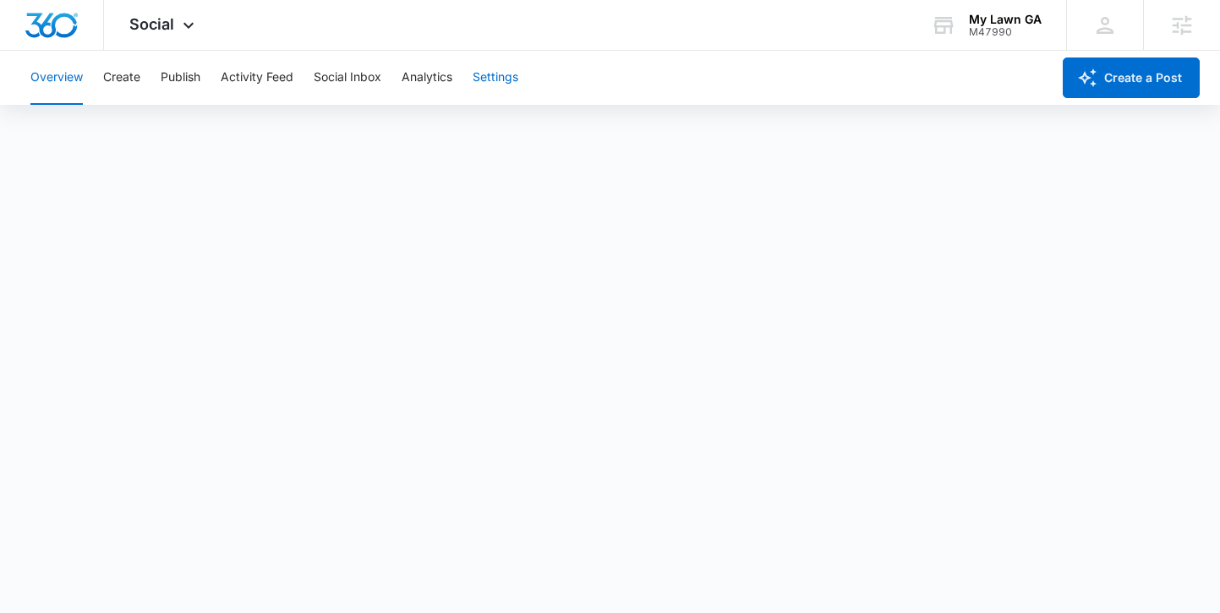
click at [489, 79] on button "Settings" at bounding box center [496, 78] width 46 height 54
click at [159, 40] on div "Social Apps Reputation Websites Forms CRM Email Social Payments POS Content Ads…" at bounding box center [164, 25] width 120 height 50
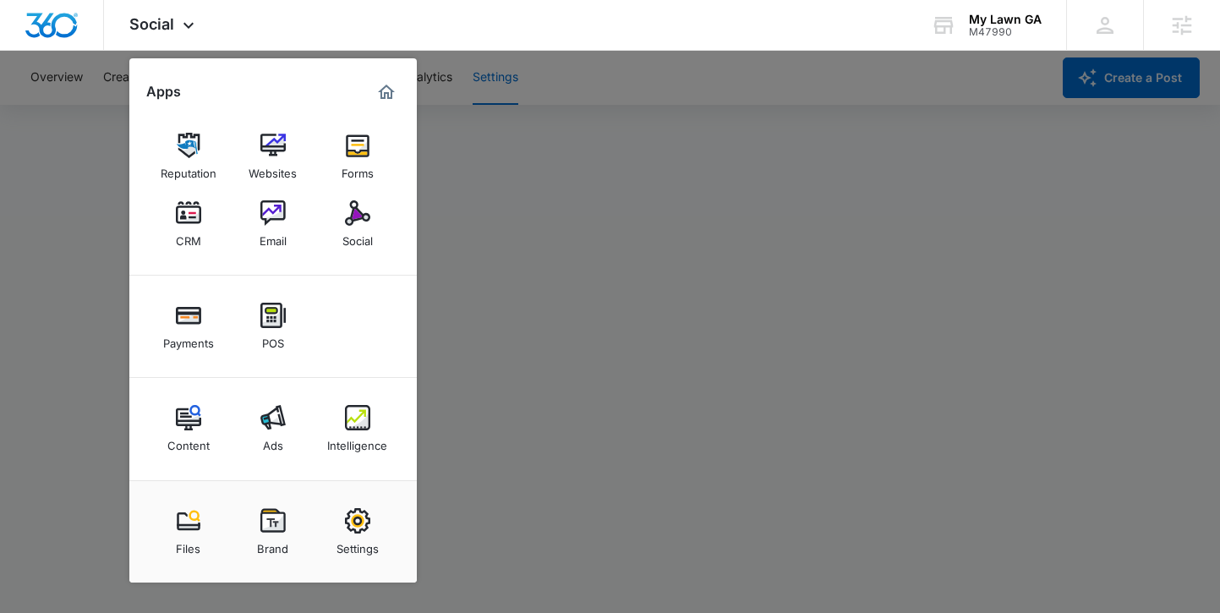
click at [277, 523] on img at bounding box center [272, 520] width 25 height 25
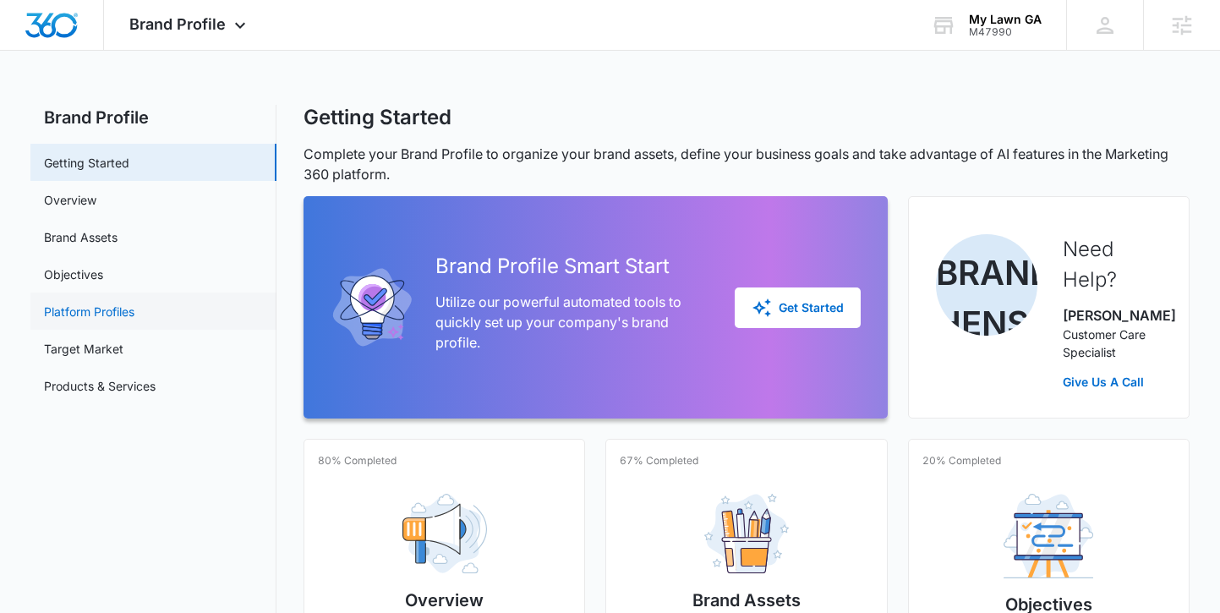
click at [132, 314] on link "Platform Profiles" at bounding box center [89, 312] width 90 height 18
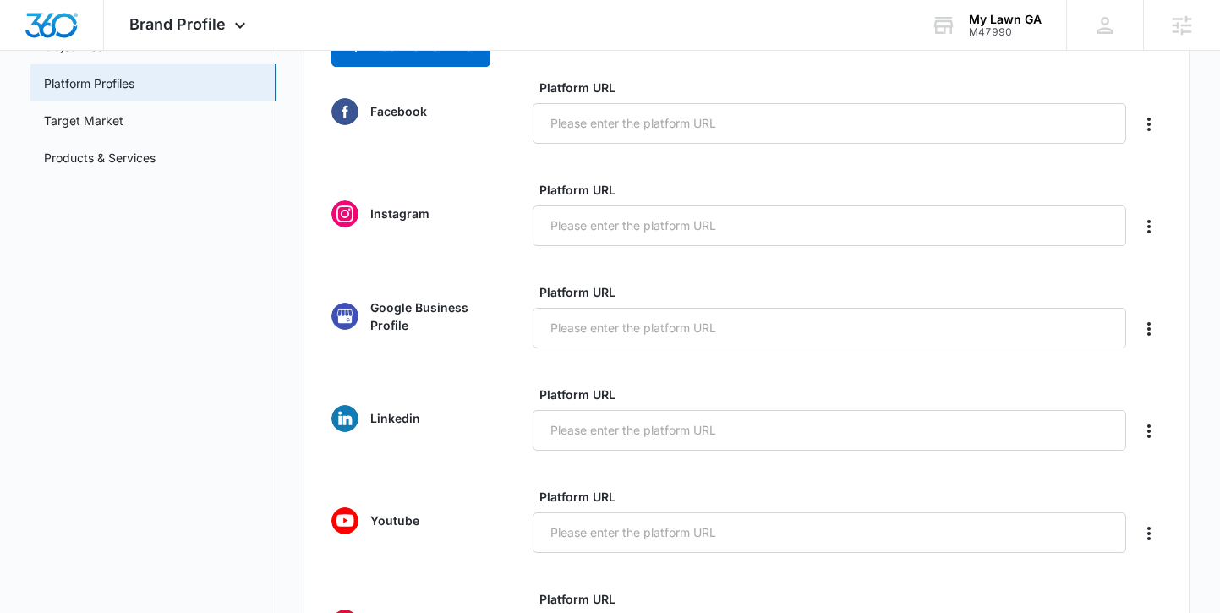
scroll to position [243, 0]
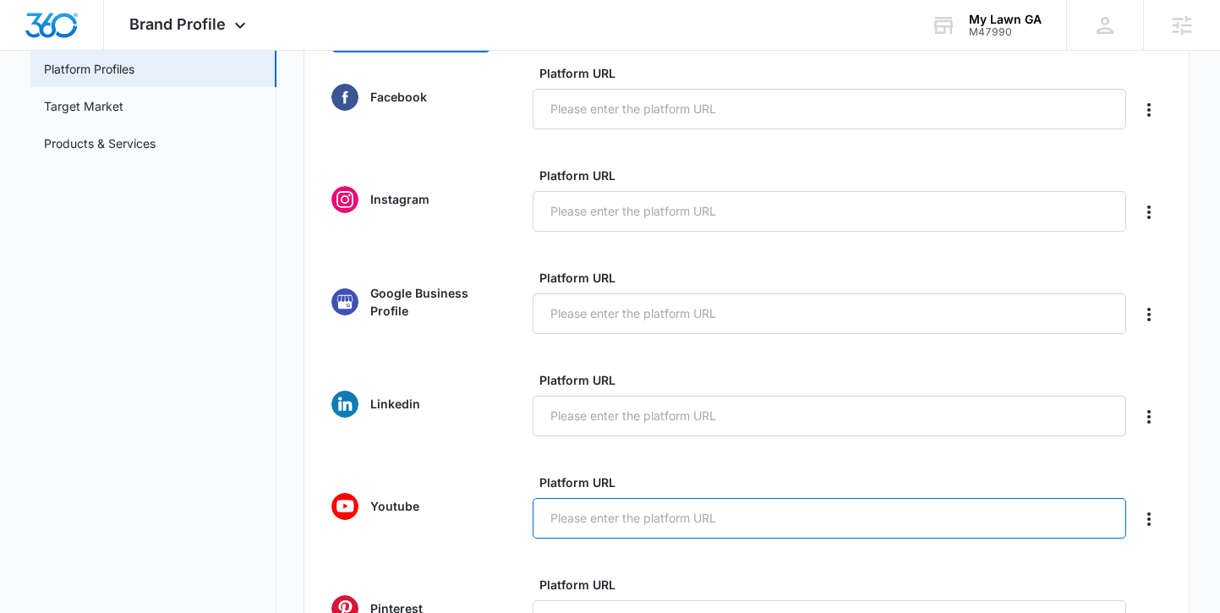
click at [636, 516] on input "Platform URL" at bounding box center [830, 518] width 594 height 41
paste input "https://www.youtube.com/channel/UC_r7tCzYOcoIRwP3dWSxZZQ"
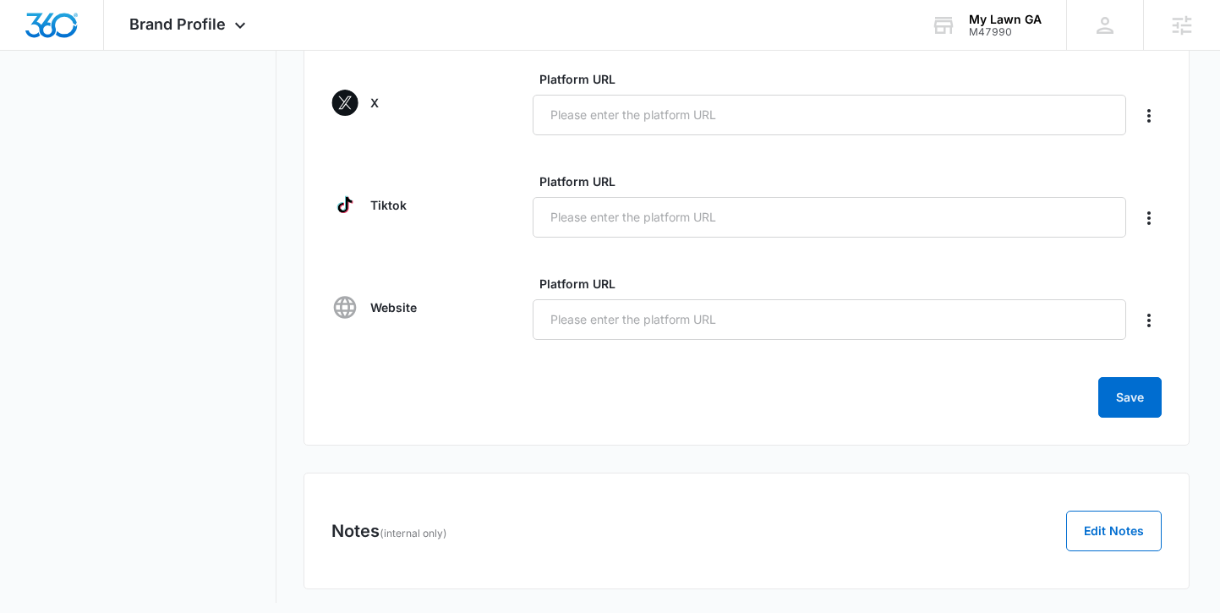
scroll to position [861, 0]
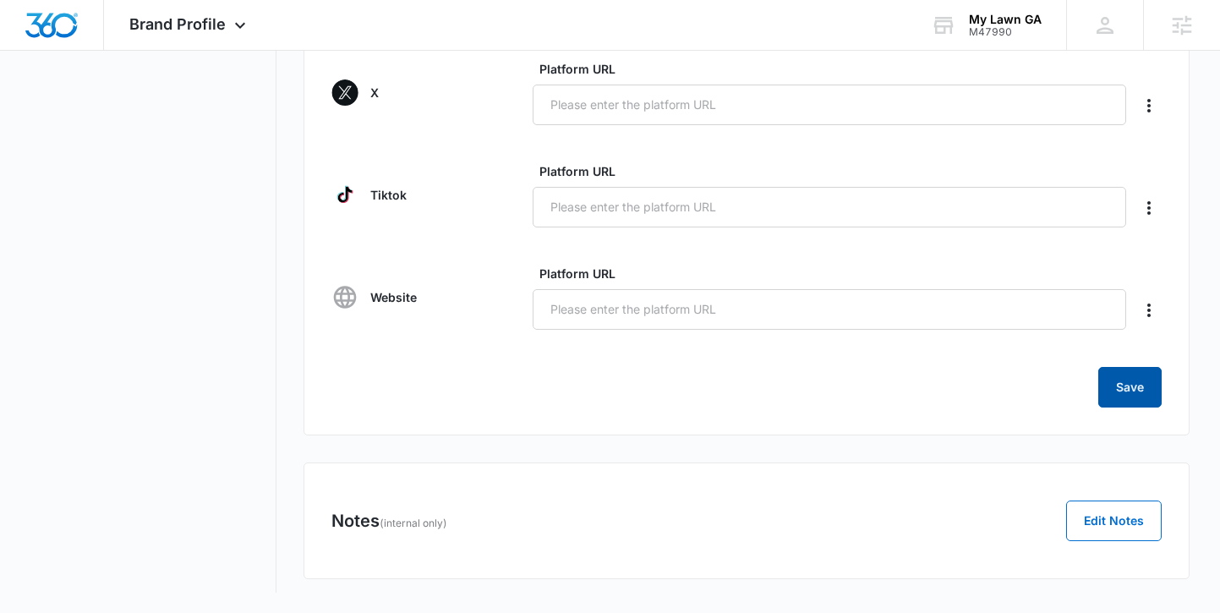
type input "https://www.youtube.com/channel/UC_r7tCzYOcoIRwP3dWSxZZQ"
click at [1142, 399] on button "Save" at bounding box center [1130, 387] width 63 height 41
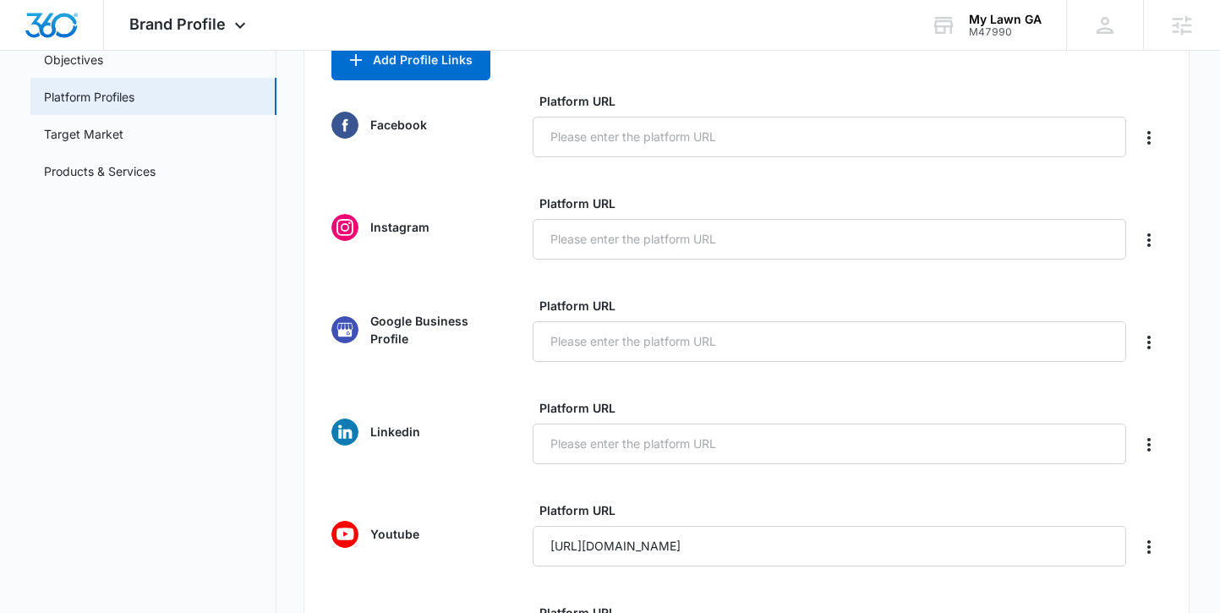
scroll to position [88, 0]
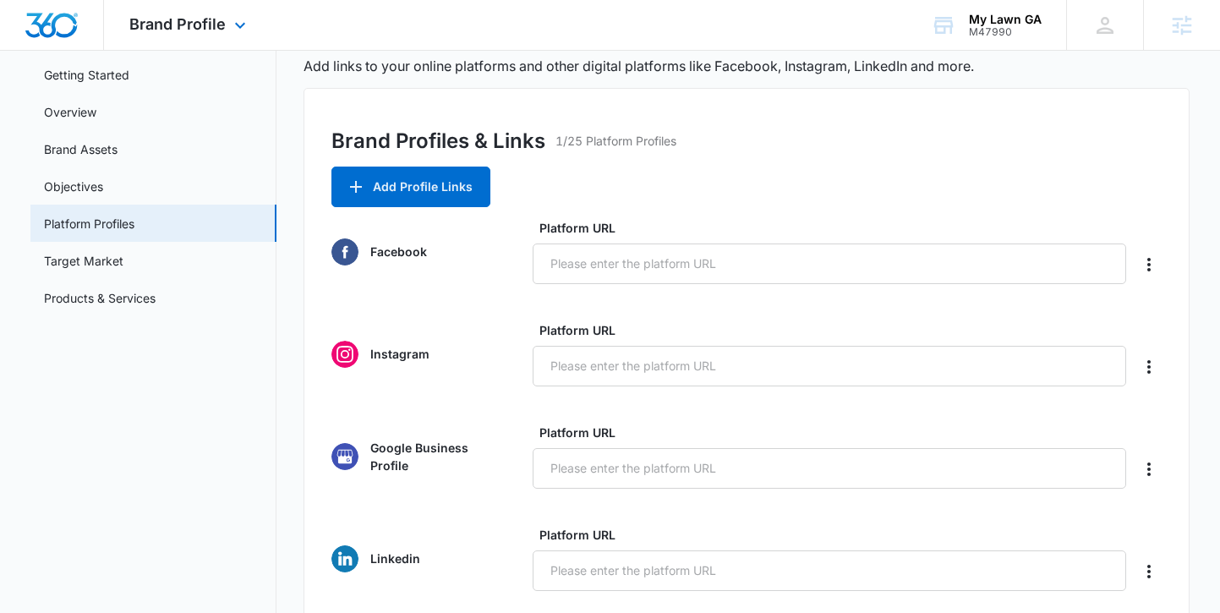
click at [198, 33] on div "Brand Profile Apps Reputation Websites Forms CRM Email Social Payments POS Cont…" at bounding box center [190, 25] width 172 height 50
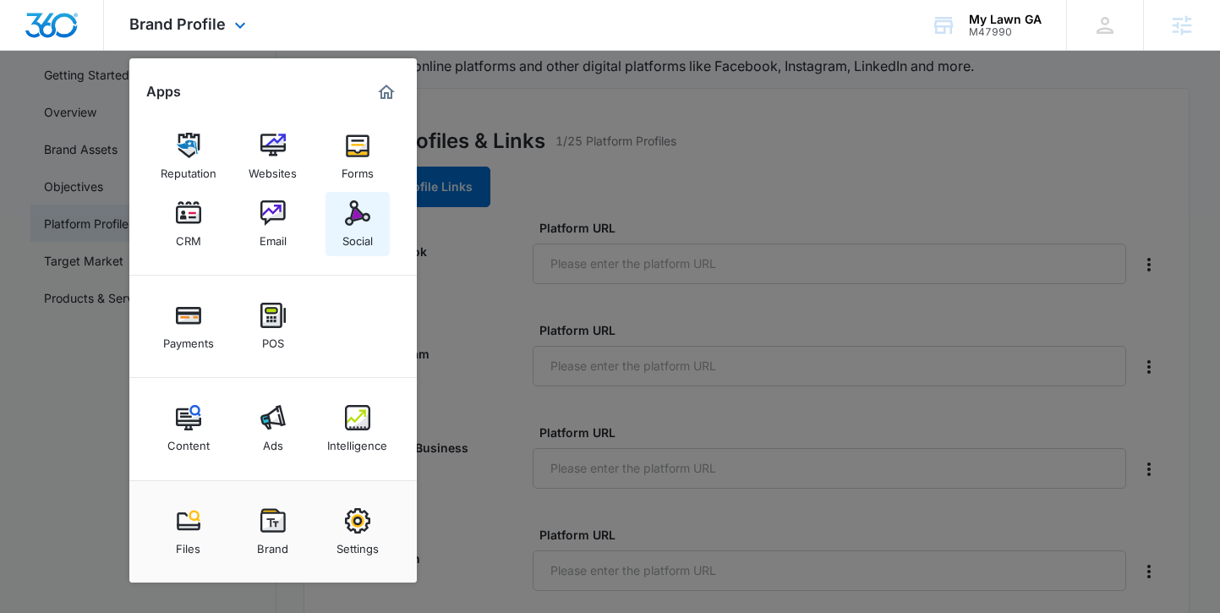
click at [358, 226] on div "Social" at bounding box center [357, 237] width 30 height 22
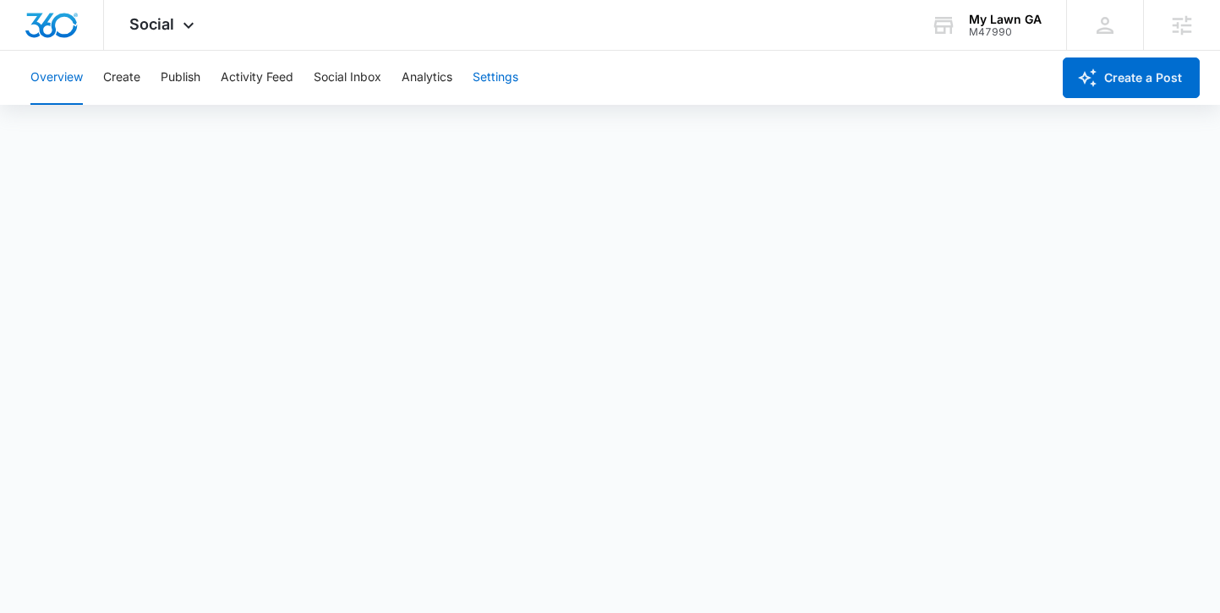
click at [507, 73] on button "Settings" at bounding box center [496, 78] width 46 height 54
click at [180, 32] on icon at bounding box center [188, 29] width 20 height 20
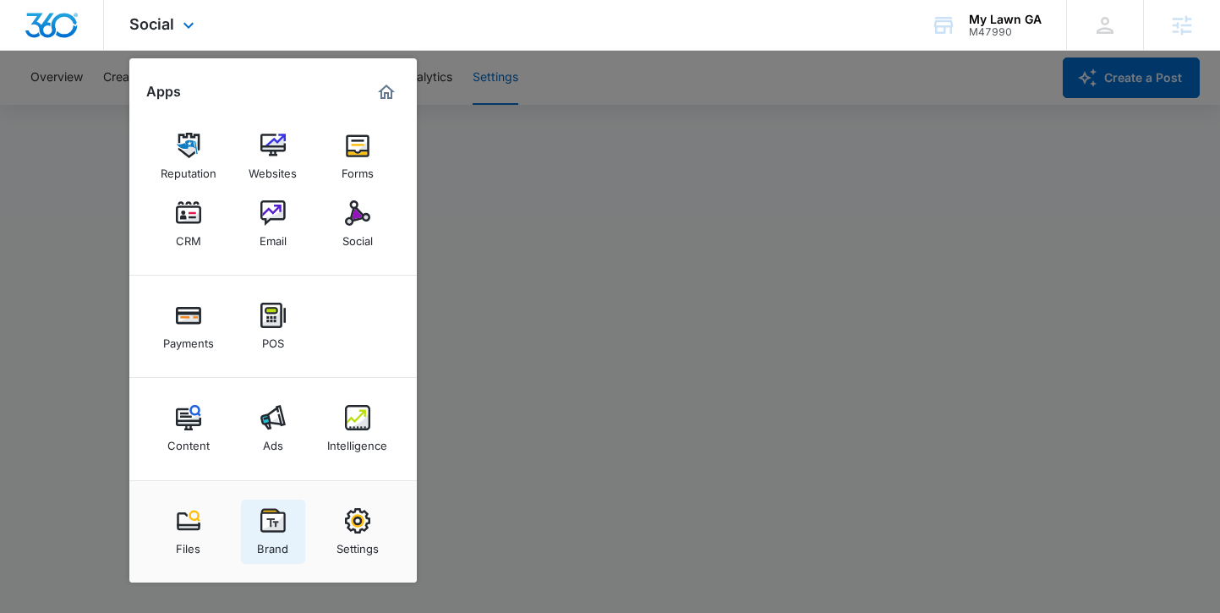
click at [282, 529] on img at bounding box center [272, 520] width 25 height 25
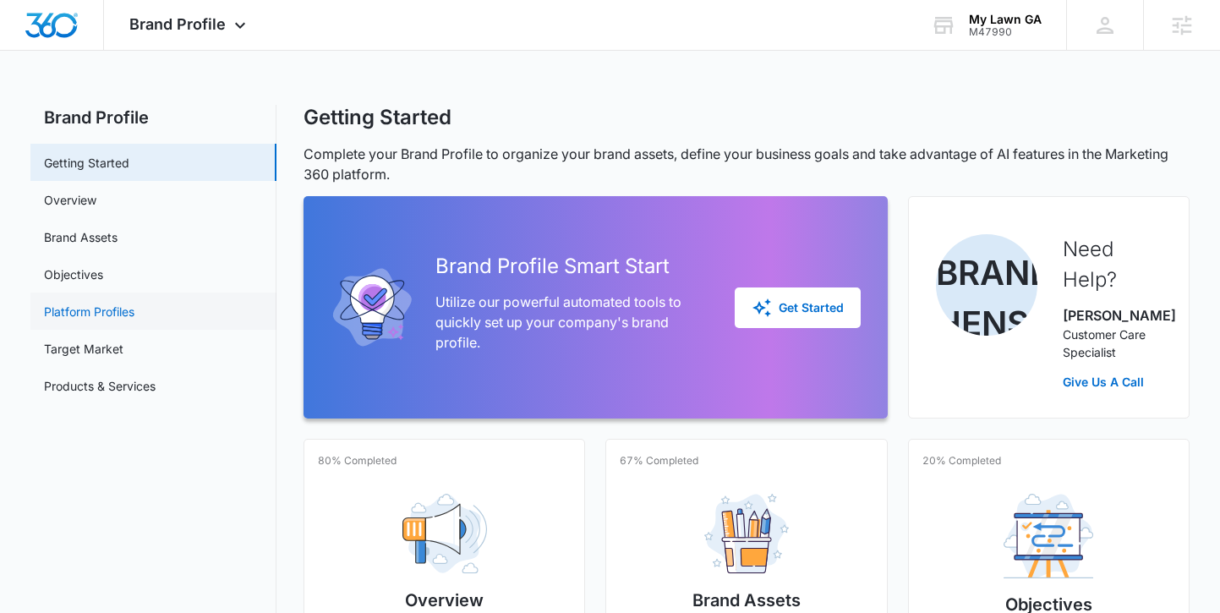
click at [107, 320] on link "Platform Profiles" at bounding box center [89, 312] width 90 height 18
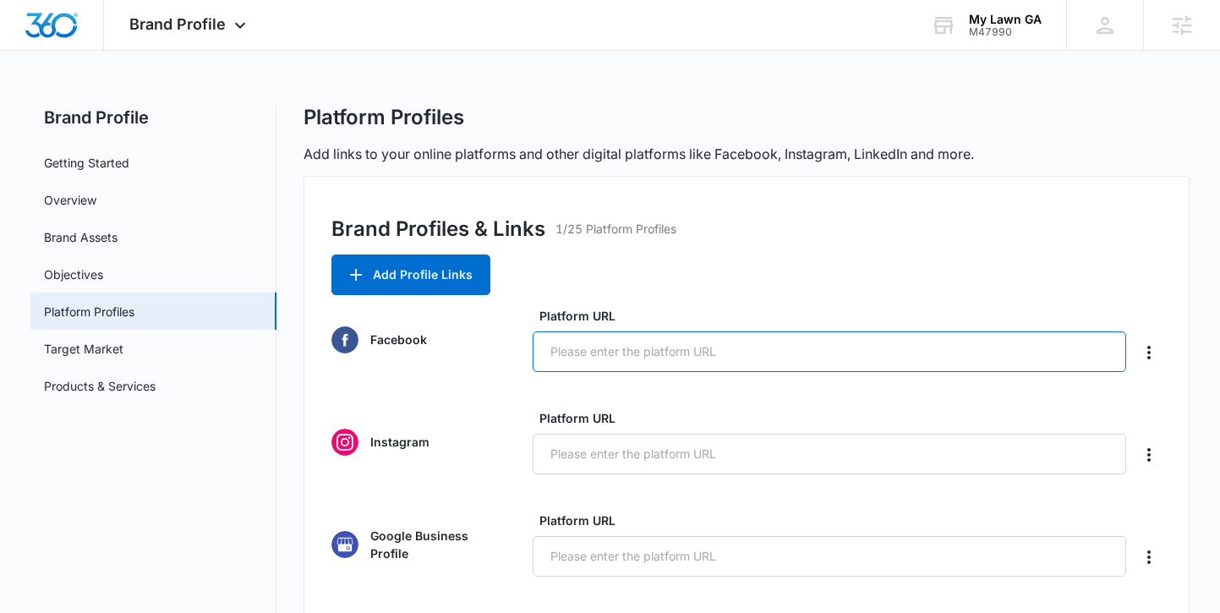
click at [619, 351] on input "Platform URL" at bounding box center [830, 352] width 594 height 41
paste input "https://www.facebook.com/people/My-Lawn-GA/61581934857507/"
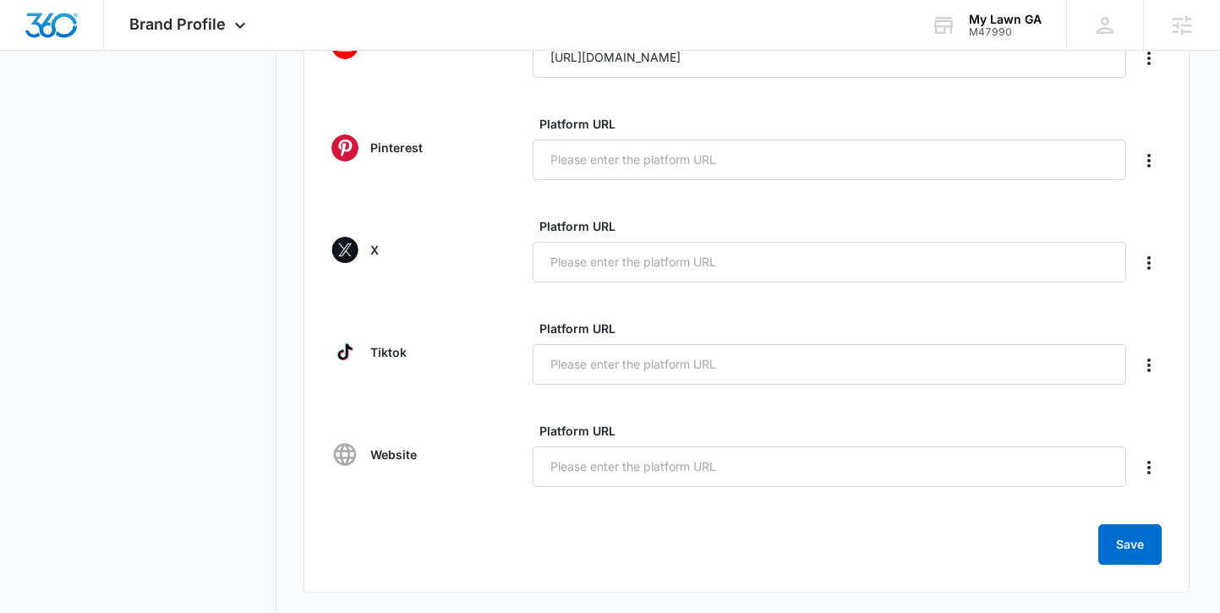
scroll to position [772, 0]
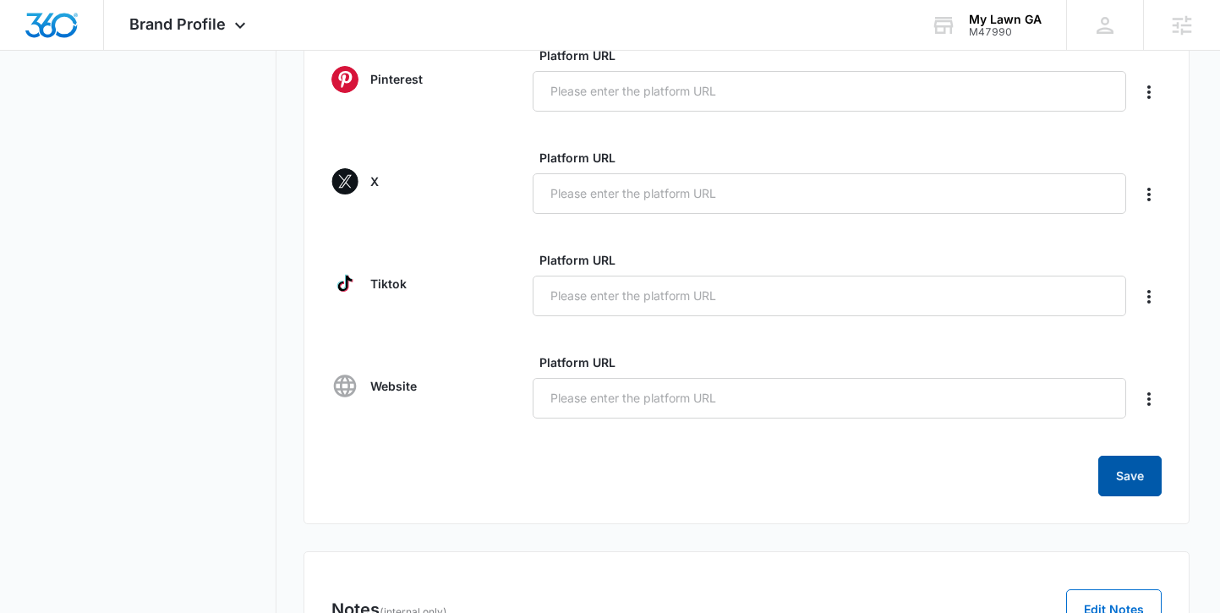
type input "https://www.facebook.com/people/My-Lawn-GA/61581934857507/"
click at [1126, 488] on button "Save" at bounding box center [1130, 476] width 63 height 41
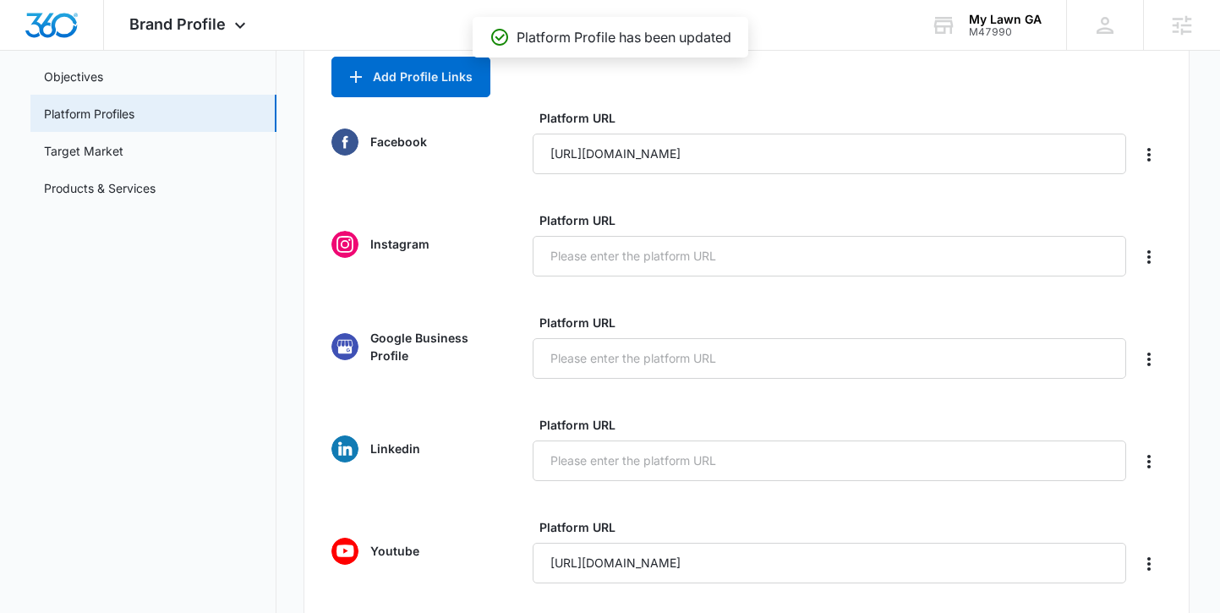
scroll to position [0, 0]
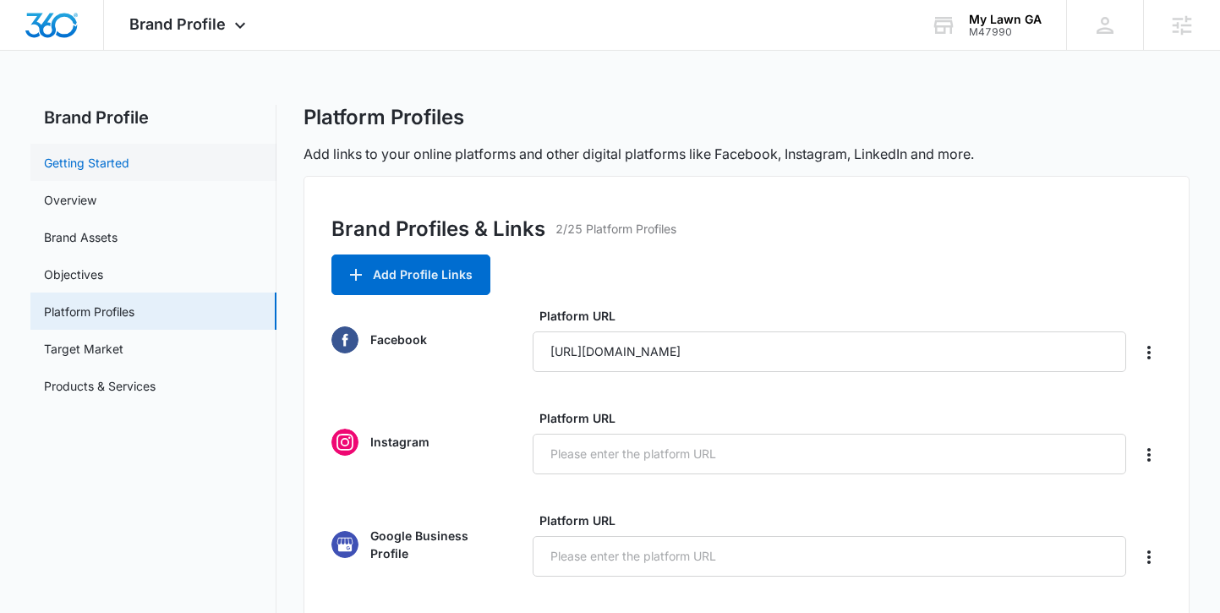
click at [123, 157] on link "Getting Started" at bounding box center [86, 163] width 85 height 18
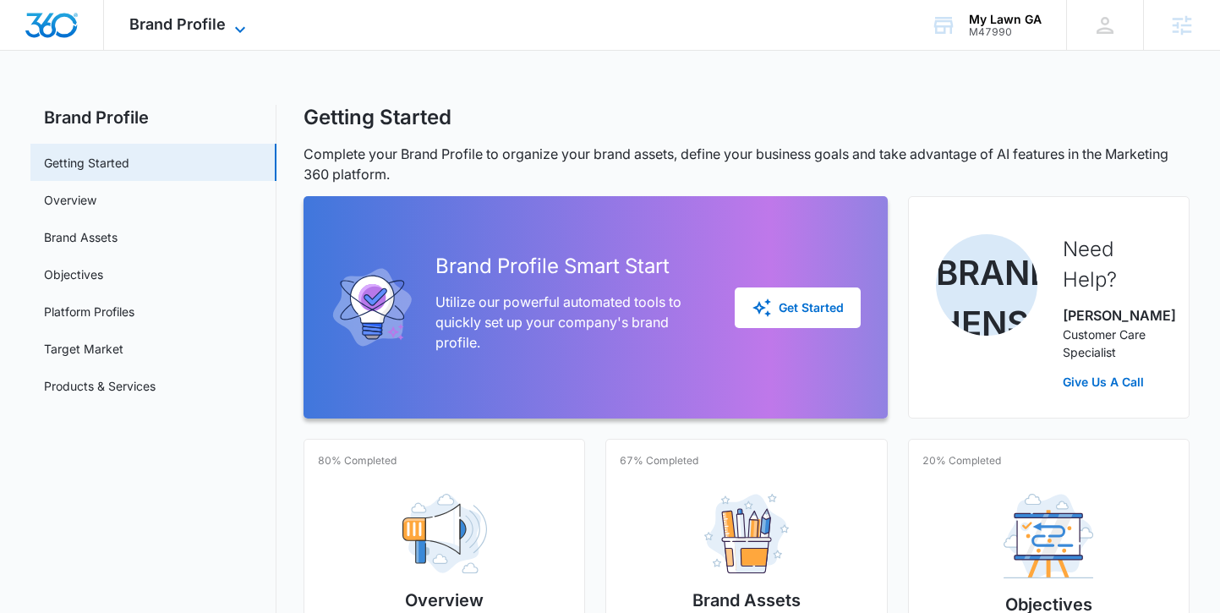
click at [169, 30] on span "Brand Profile" at bounding box center [177, 24] width 96 height 18
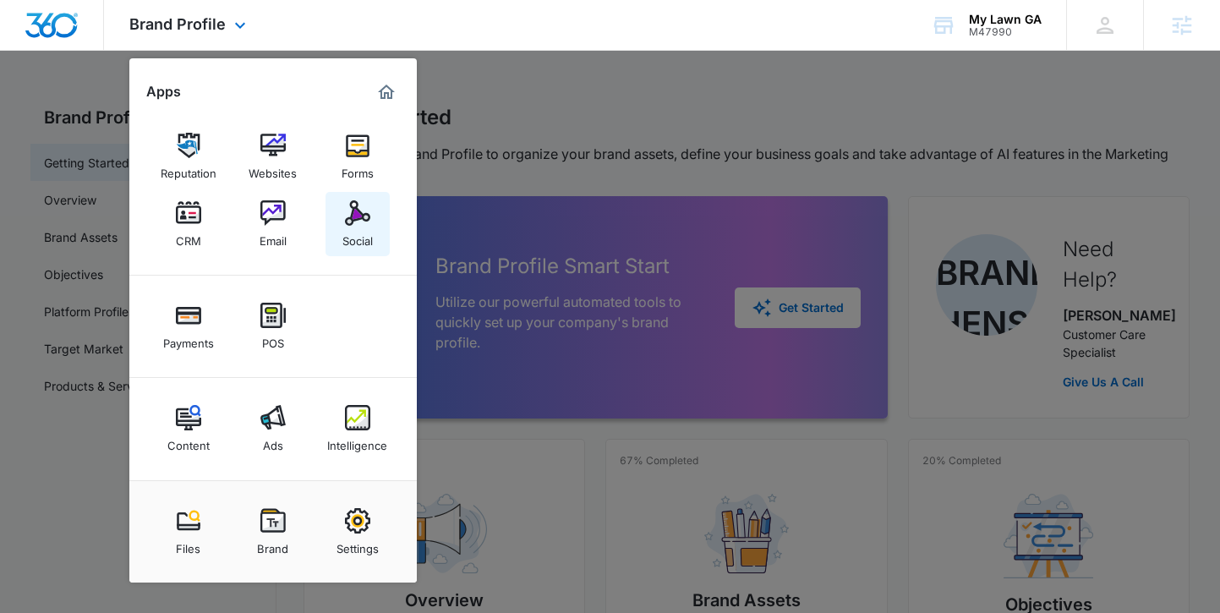
click at [364, 231] on div "Social" at bounding box center [357, 237] width 30 height 22
